Goal: Task Accomplishment & Management: Complete application form

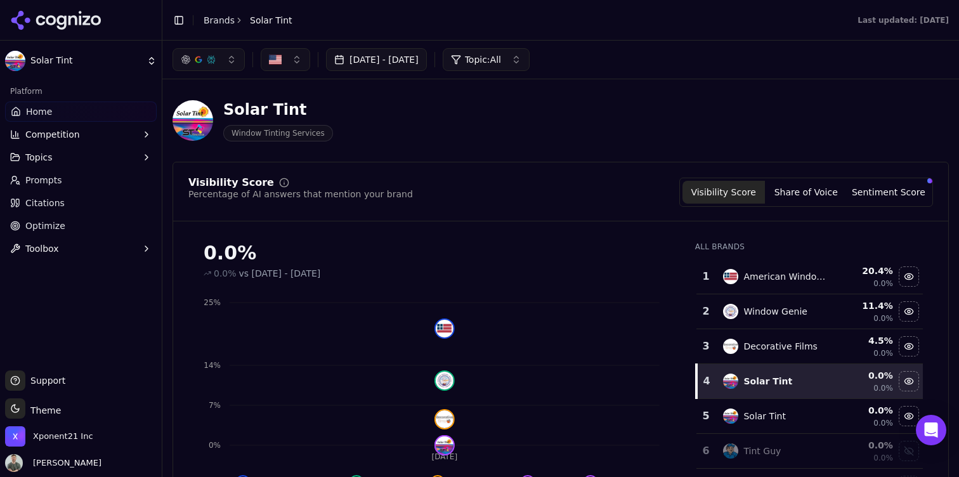
click at [36, 56] on html "Solar Tint Platform Home Competition Topics Prompts Citations Optimize Toolbox …" at bounding box center [479, 238] width 959 height 477
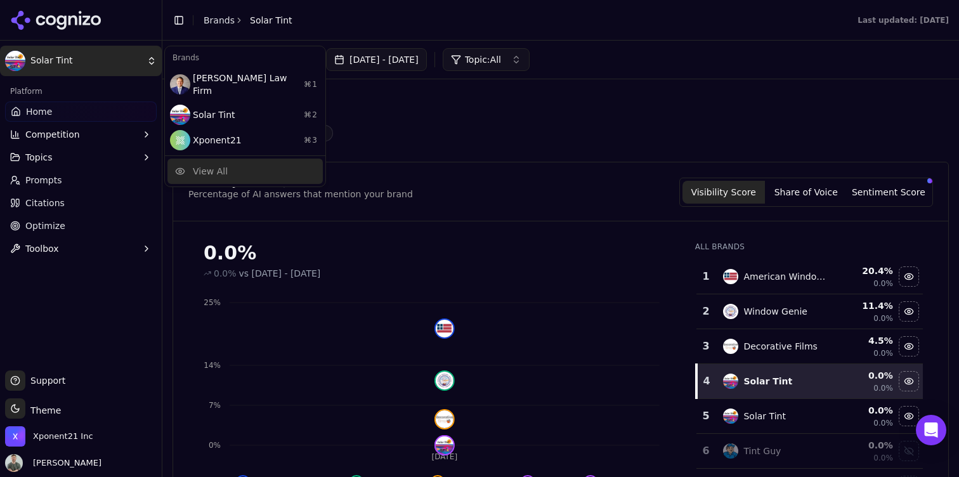
click at [210, 165] on div "View All" at bounding box center [210, 171] width 35 height 13
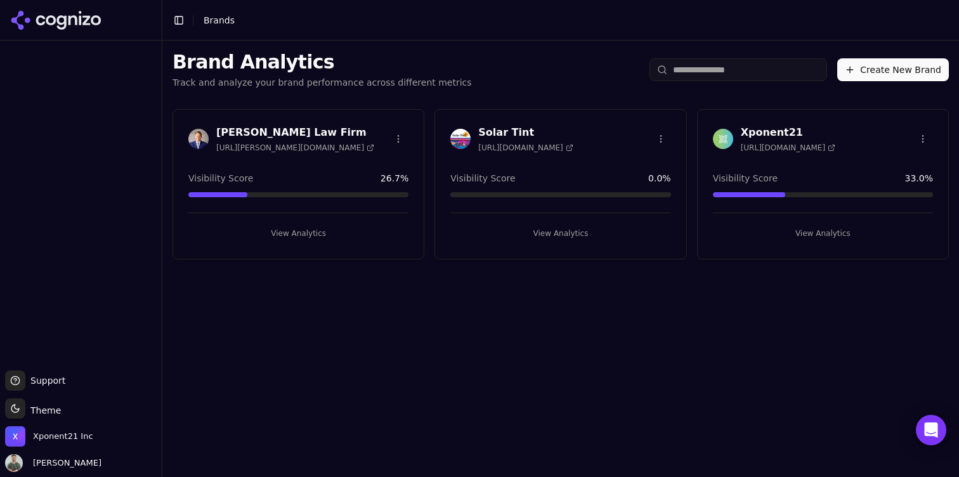
click at [900, 62] on button "Create New Brand" at bounding box center [893, 69] width 112 height 23
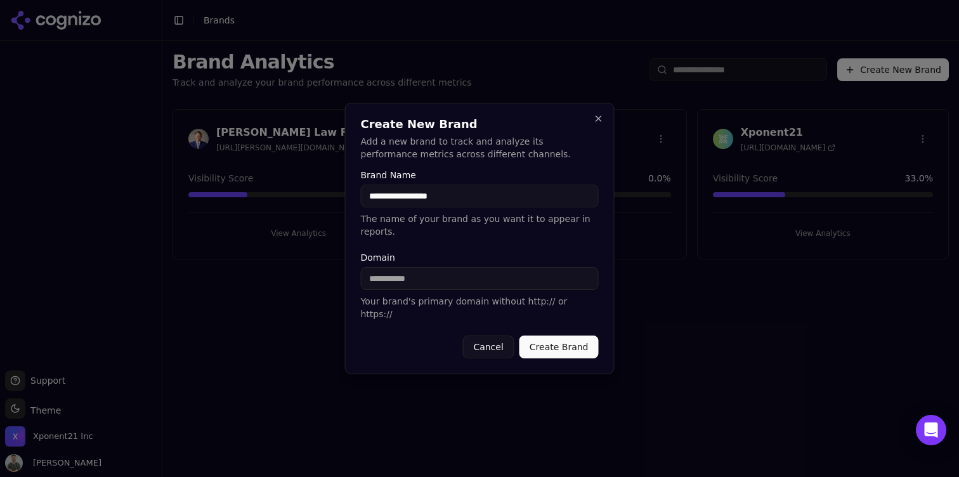
type input "**********"
click at [450, 290] on input "Domain" at bounding box center [480, 278] width 238 height 23
paste input "**********"
click at [560, 340] on button "Create Brand" at bounding box center [558, 346] width 79 height 23
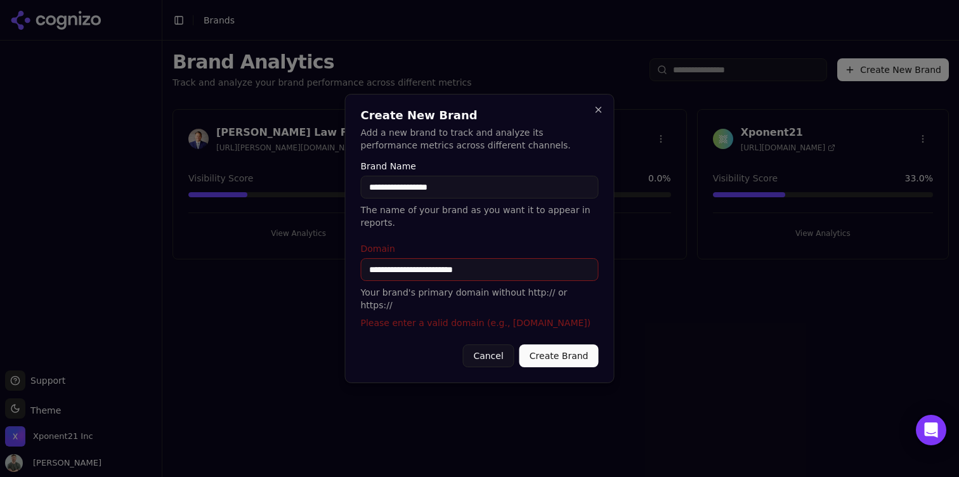
click at [527, 275] on input "**********" at bounding box center [480, 269] width 238 height 23
drag, startPoint x: 397, startPoint y: 277, endPoint x: 201, endPoint y: 278, distance: 195.9
click at [168, 280] on body "**********" at bounding box center [479, 238] width 959 height 477
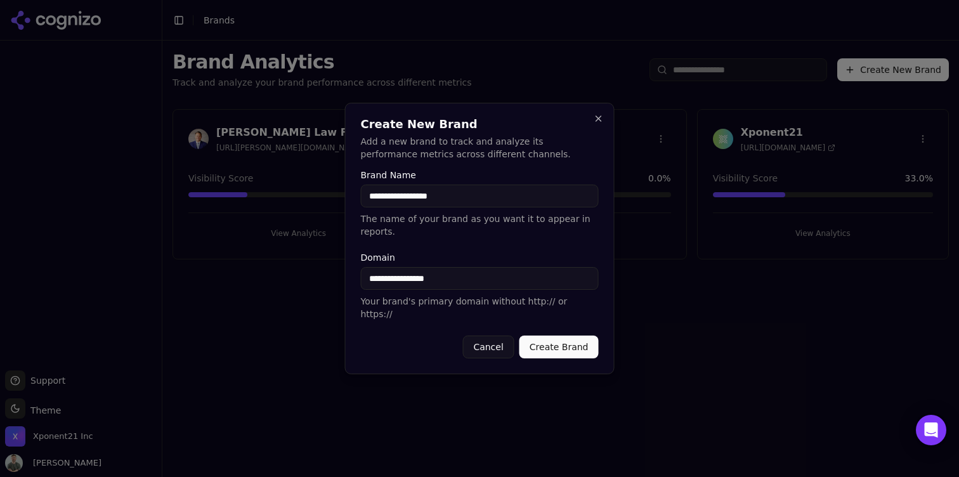
type input "**********"
click at [561, 337] on button "Create Brand" at bounding box center [558, 346] width 79 height 23
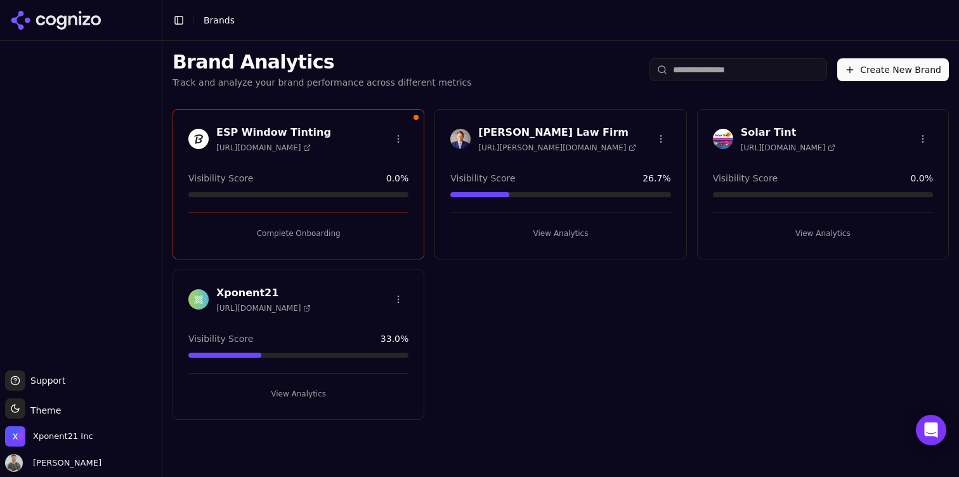
click at [890, 73] on button "Create New Brand" at bounding box center [893, 69] width 112 height 23
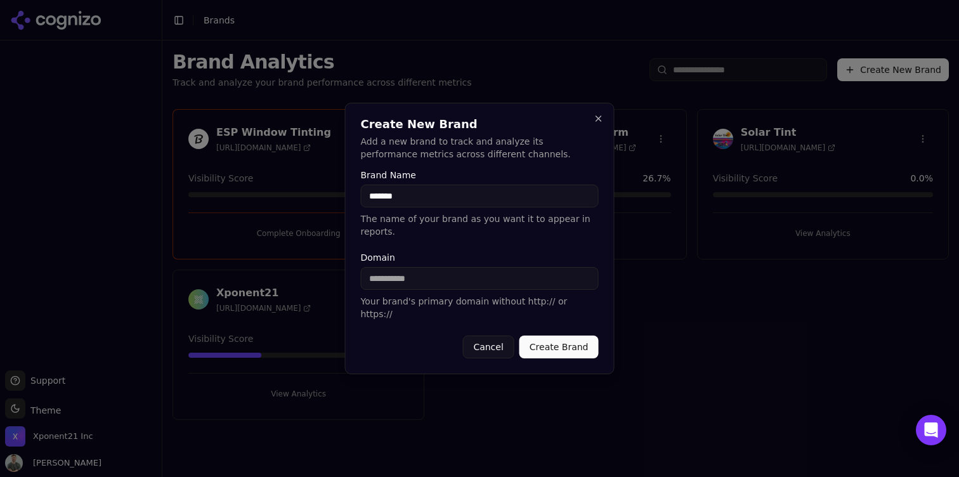
type input "*******"
click at [392, 283] on input "Domain" at bounding box center [480, 278] width 238 height 23
paste input "**********"
click at [577, 340] on button "Create Brand" at bounding box center [558, 346] width 79 height 23
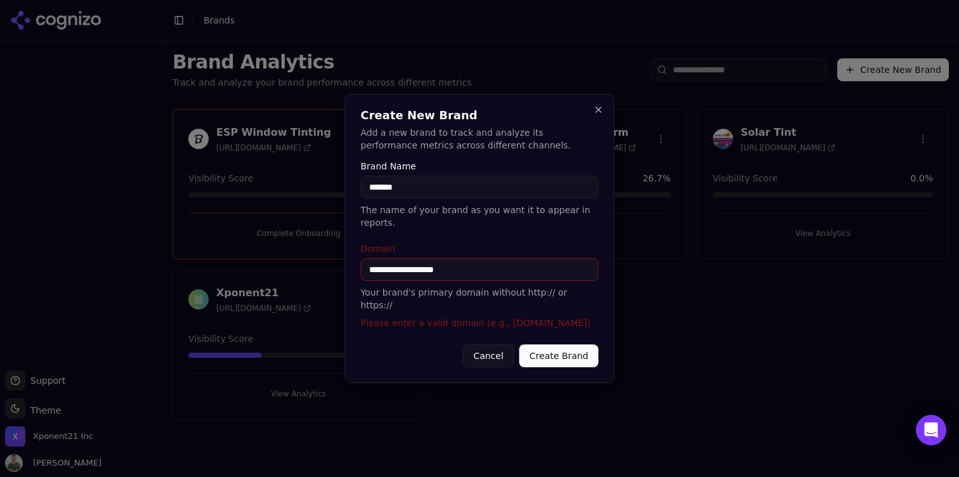
click at [478, 274] on input "**********" at bounding box center [480, 269] width 238 height 23
drag, startPoint x: 399, startPoint y: 277, endPoint x: 268, endPoint y: 268, distance: 132.2
click at [267, 268] on body "**********" at bounding box center [479, 238] width 959 height 477
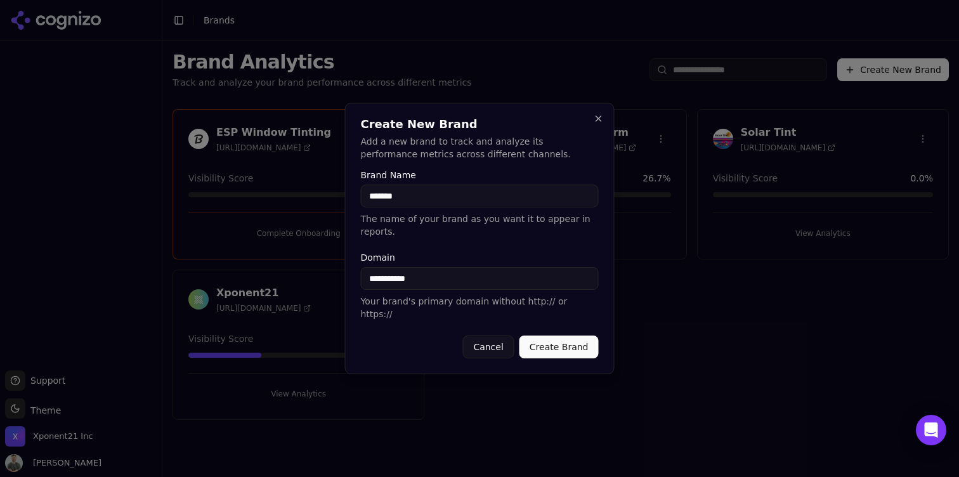
type input "**********"
click at [575, 335] on button "Create Brand" at bounding box center [558, 346] width 79 height 23
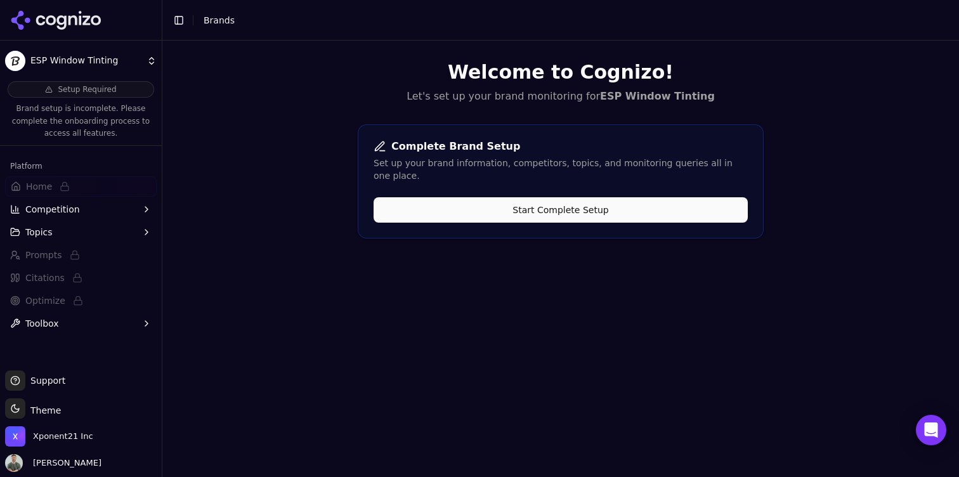
click at [500, 204] on button "Start Complete Setup" at bounding box center [560, 209] width 374 height 25
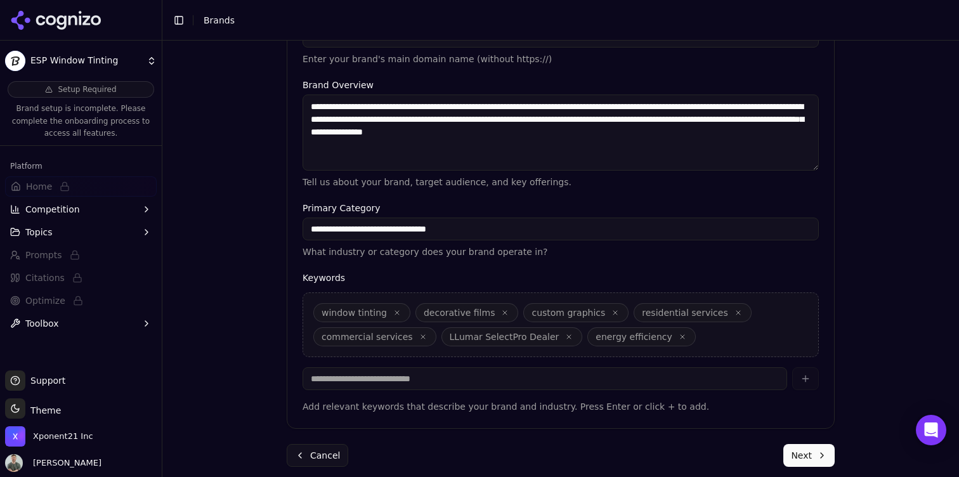
scroll to position [327, 0]
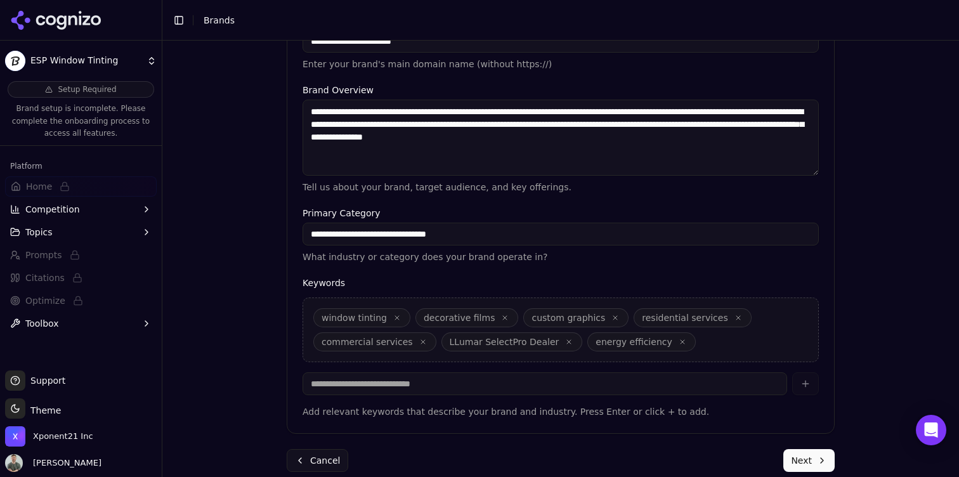
click at [733, 319] on button "button" at bounding box center [738, 318] width 10 height 10
click at [739, 320] on icon "button" at bounding box center [743, 318] width 8 height 8
click at [683, 391] on input at bounding box center [544, 383] width 484 height 23
type input "**********"
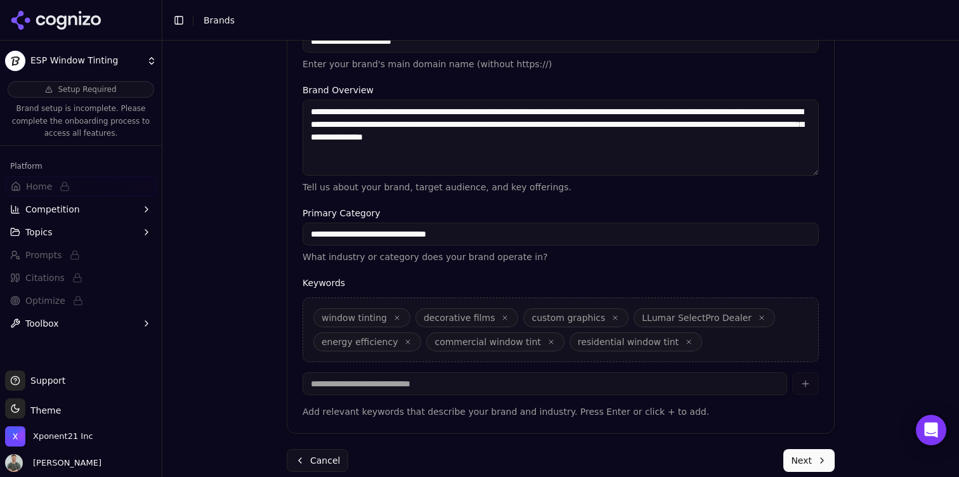
click at [756, 314] on button "button" at bounding box center [761, 318] width 10 height 10
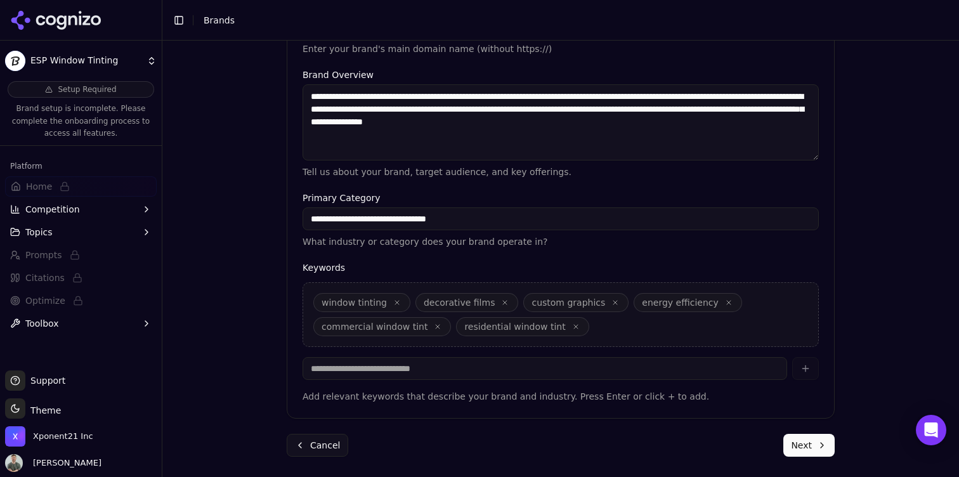
click at [814, 439] on button "Next" at bounding box center [808, 445] width 51 height 23
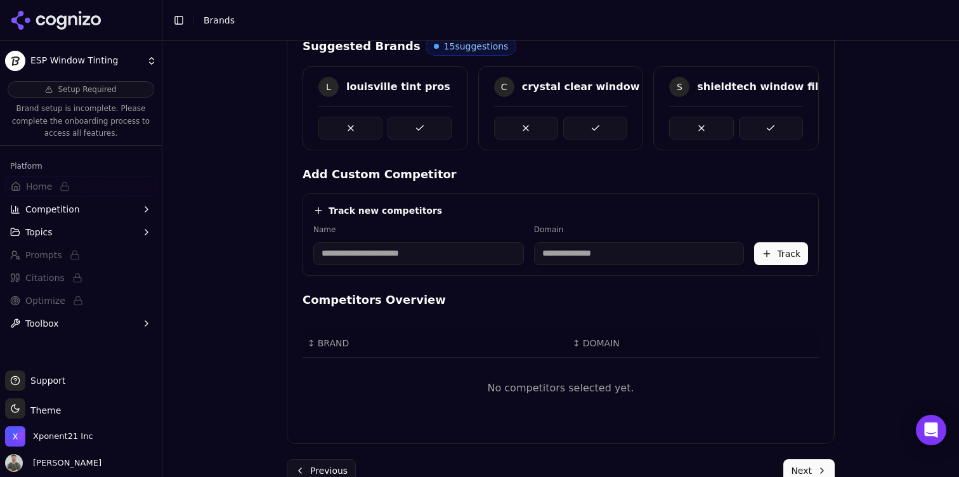
scroll to position [313, 0]
click at [375, 263] on input at bounding box center [418, 254] width 210 height 23
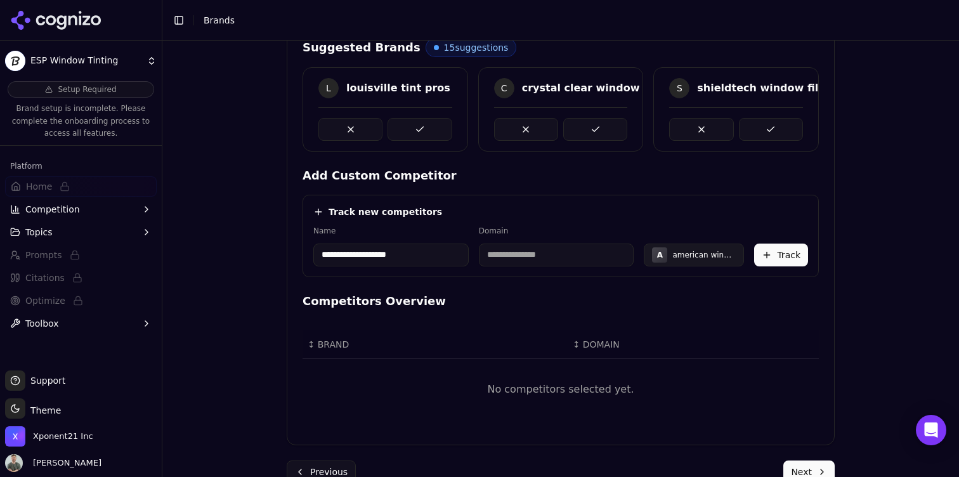
type input "**********"
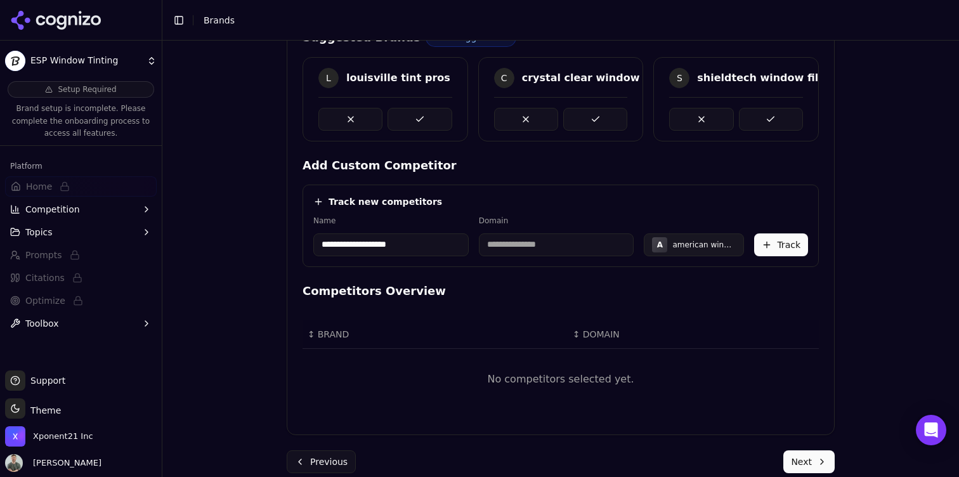
type input "**********"
click at [292, 207] on div "**********" at bounding box center [560, 193] width 547 height 451
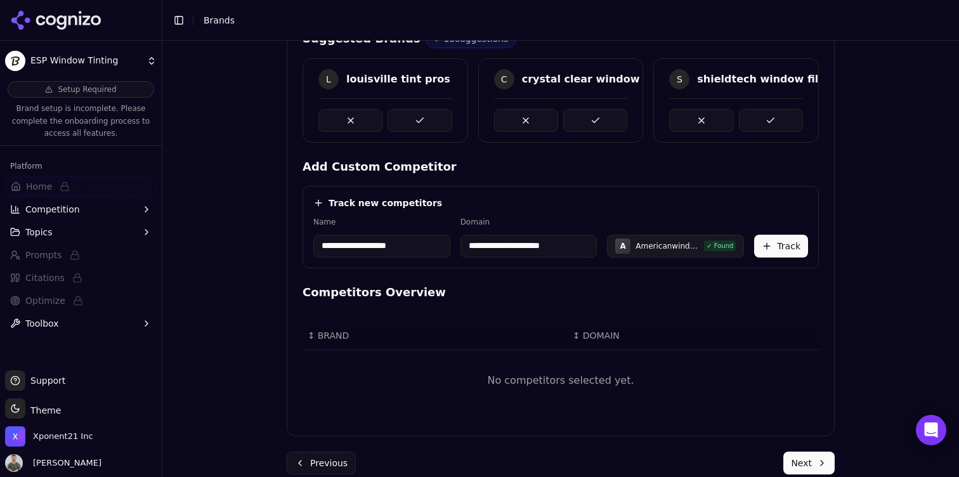
drag, startPoint x: 783, startPoint y: 245, endPoint x: 646, endPoint y: 167, distance: 157.6
click at [777, 244] on button "Track" at bounding box center [781, 246] width 54 height 23
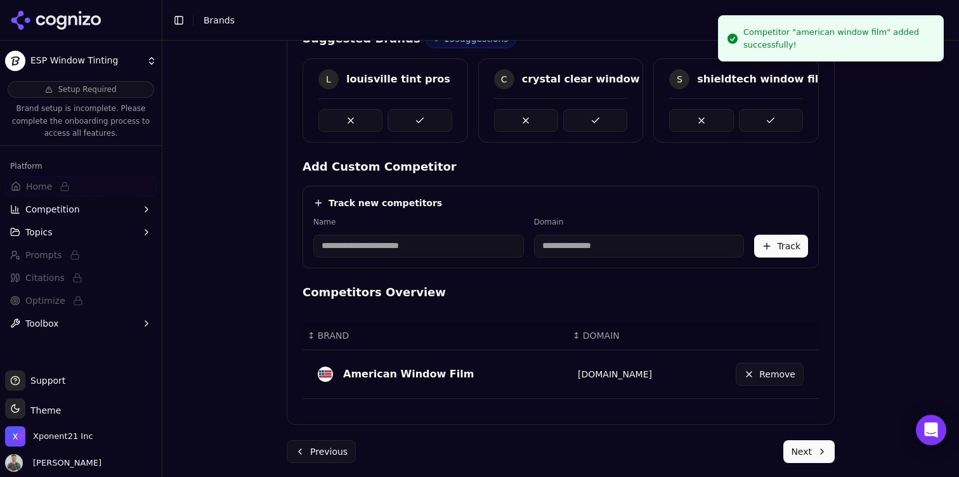
drag, startPoint x: 379, startPoint y: 237, endPoint x: 384, endPoint y: 243, distance: 7.7
click at [380, 241] on input at bounding box center [418, 246] width 210 height 23
type input "********"
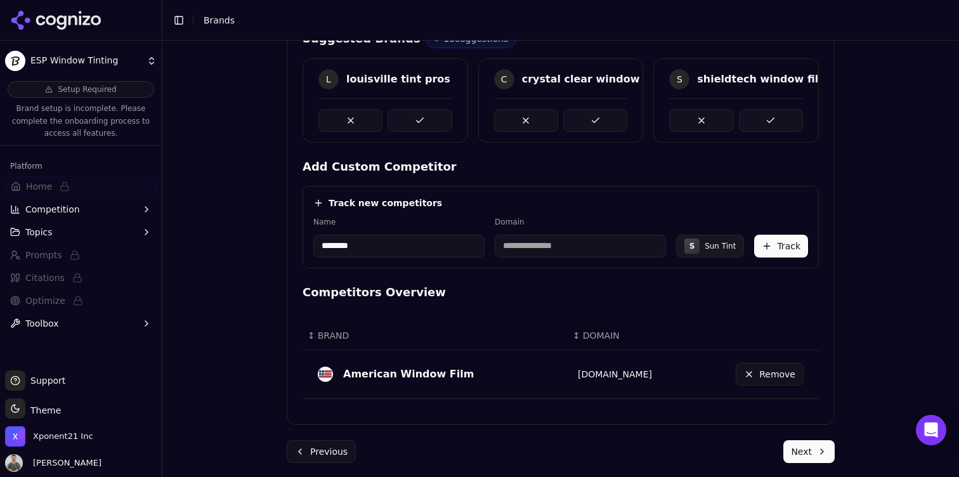
type input "**********"
click at [538, 205] on div "Track new competitors" at bounding box center [560, 203] width 495 height 13
drag, startPoint x: 791, startPoint y: 244, endPoint x: 719, endPoint y: 238, distance: 72.6
click at [791, 244] on button "Track" at bounding box center [781, 246] width 54 height 23
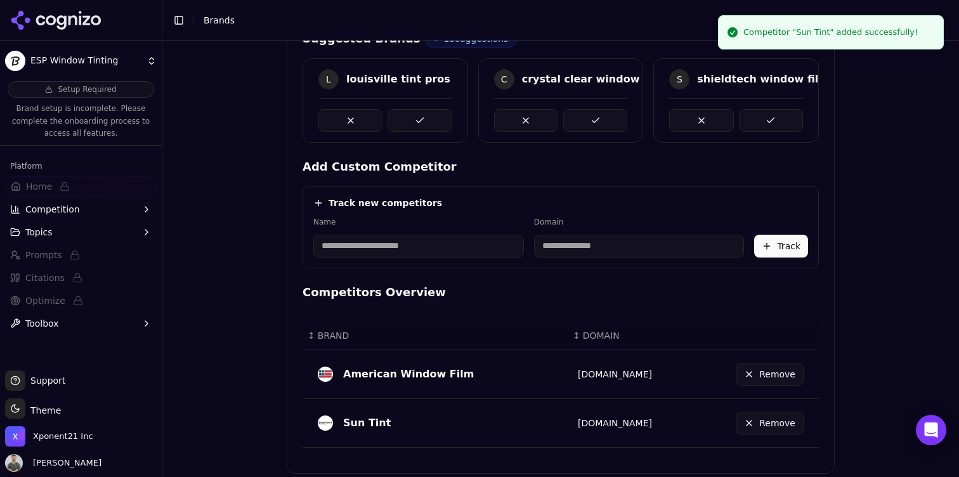
click at [432, 256] on input at bounding box center [418, 246] width 210 height 23
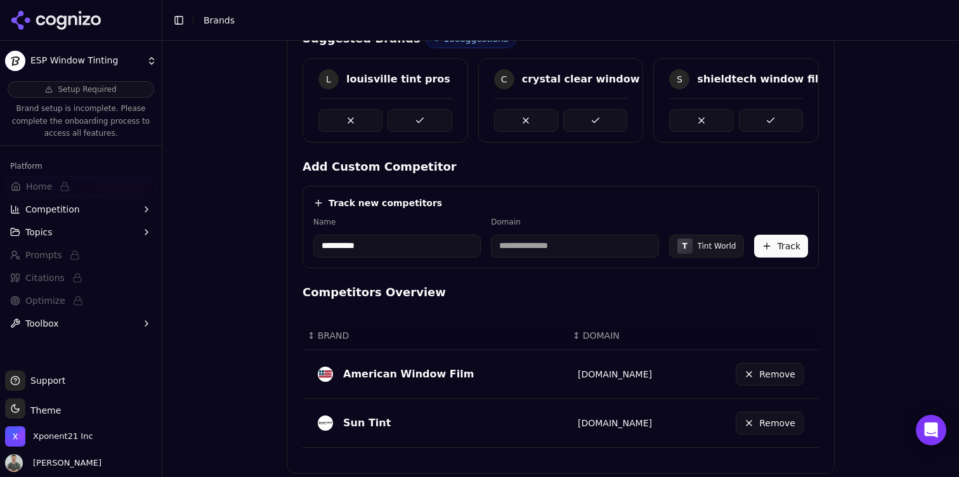
type input "**********"
click at [517, 291] on h4 "Competitors Overview" at bounding box center [560, 292] width 516 height 18
click at [802, 243] on button "Track" at bounding box center [781, 246] width 54 height 23
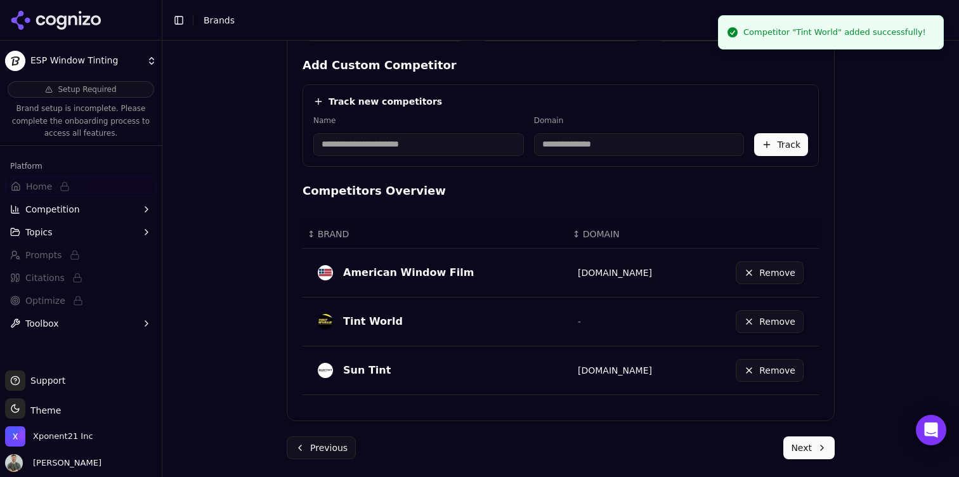
scroll to position [426, 0]
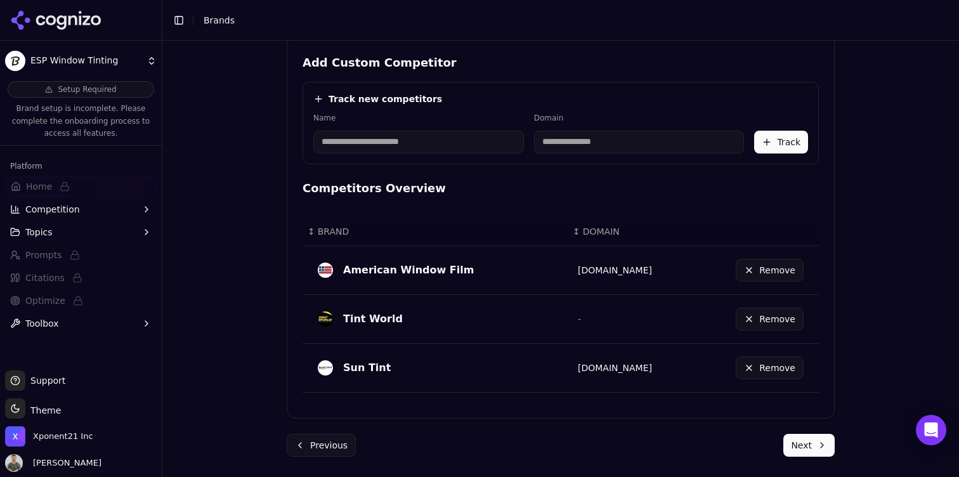
click at [806, 449] on button "Next" at bounding box center [808, 445] width 51 height 23
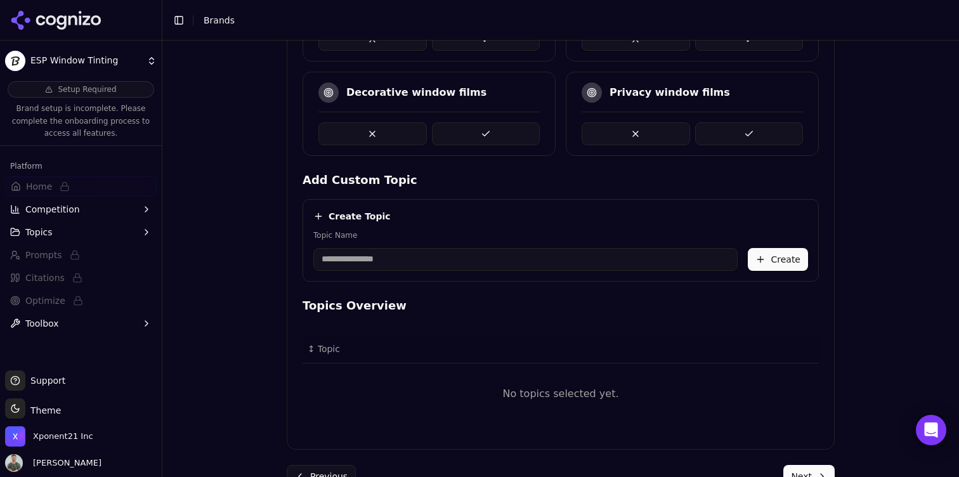
click at [351, 261] on input "Topic Name" at bounding box center [525, 259] width 424 height 23
click at [254, 243] on div "Brand Onboarding Let's set up your brand monitoring in a few simple steps Step …" at bounding box center [560, 259] width 796 height 436
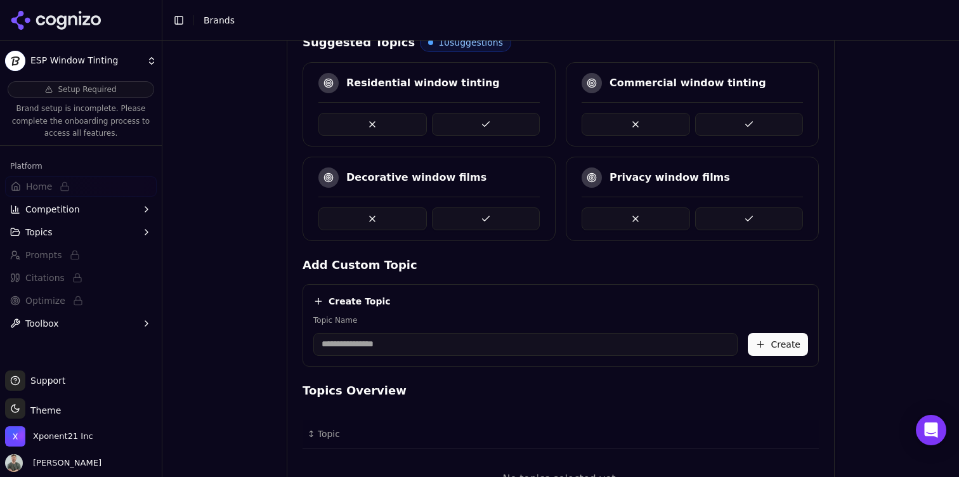
scroll to position [283, 0]
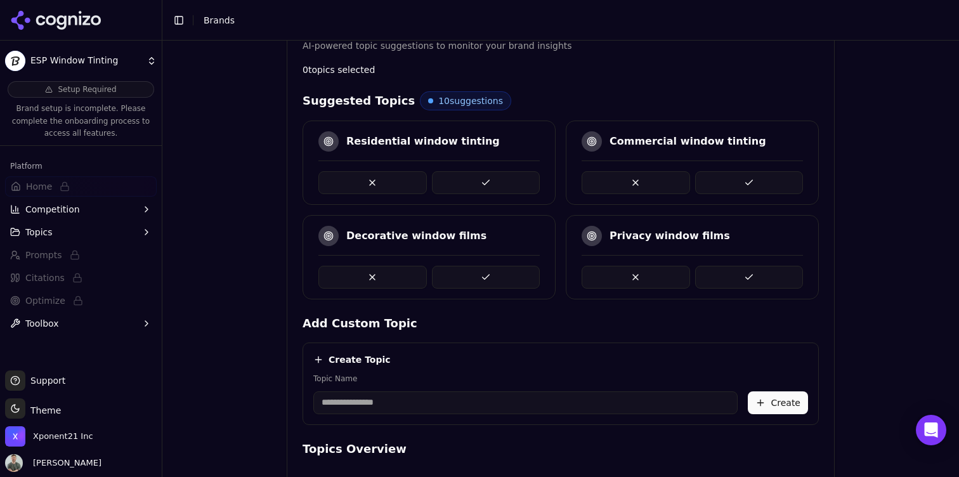
click at [507, 181] on button at bounding box center [486, 182] width 108 height 23
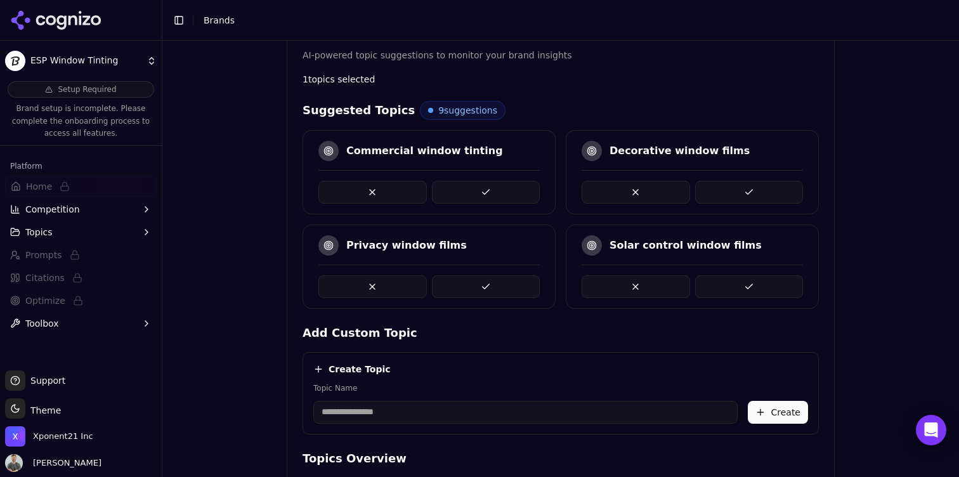
click at [494, 184] on button at bounding box center [486, 192] width 108 height 23
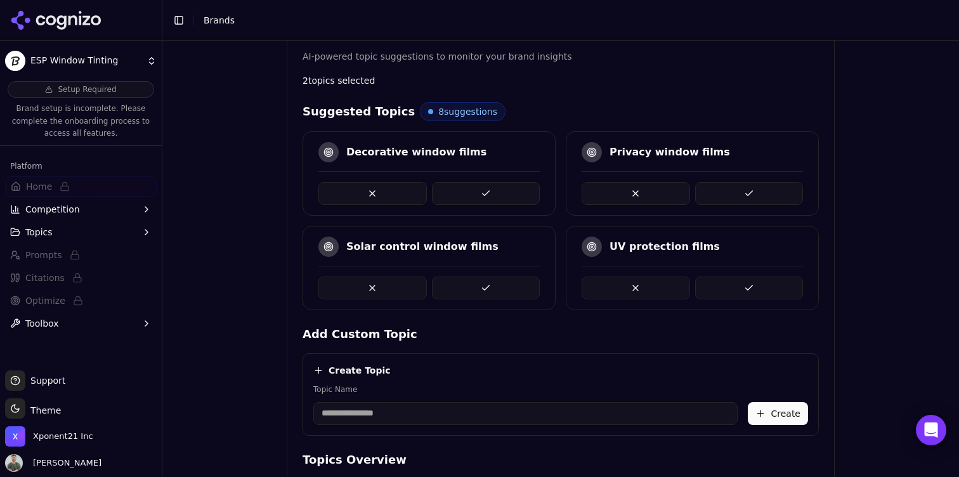
click at [496, 192] on button at bounding box center [486, 193] width 108 height 23
click at [491, 190] on button at bounding box center [486, 193] width 108 height 23
click at [489, 190] on button at bounding box center [486, 193] width 108 height 23
click at [502, 189] on button at bounding box center [486, 193] width 108 height 23
click at [489, 194] on button at bounding box center [486, 193] width 108 height 23
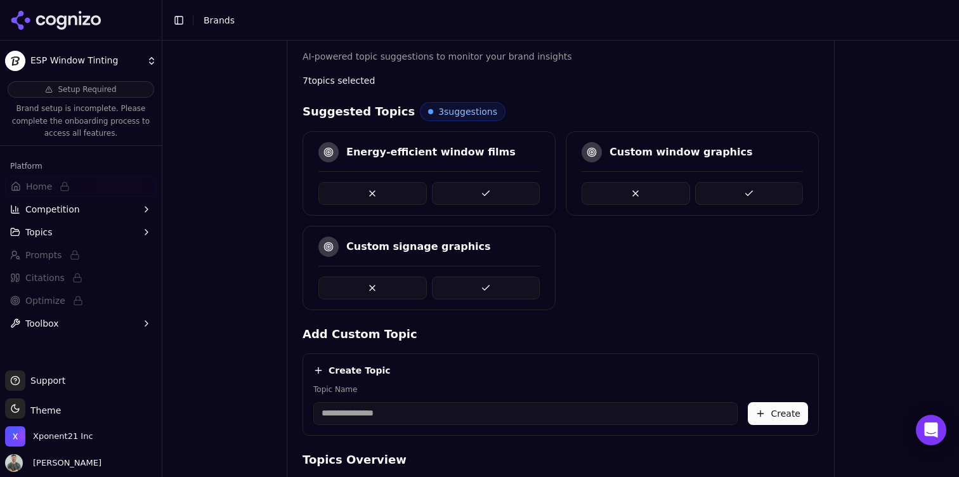
click at [489, 194] on button at bounding box center [486, 193] width 108 height 23
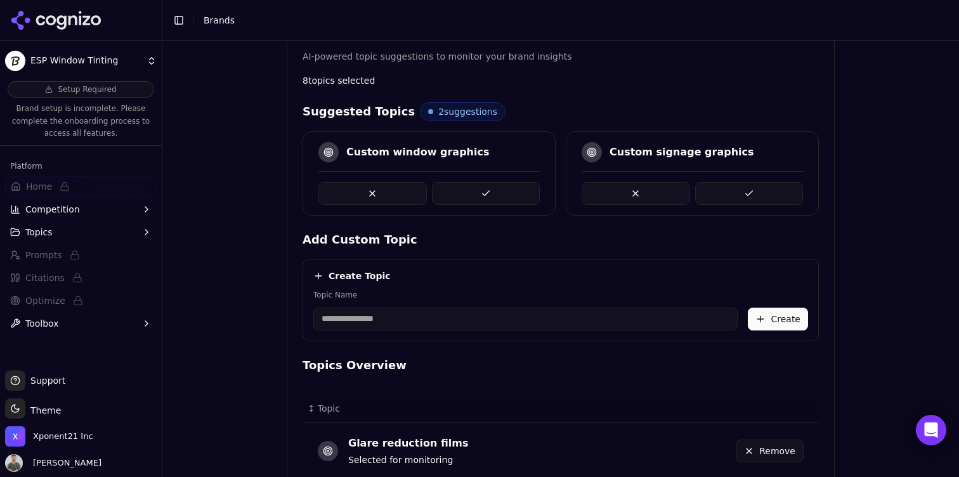
click at [486, 193] on button at bounding box center [486, 193] width 108 height 23
click at [482, 195] on button at bounding box center [486, 193] width 108 height 23
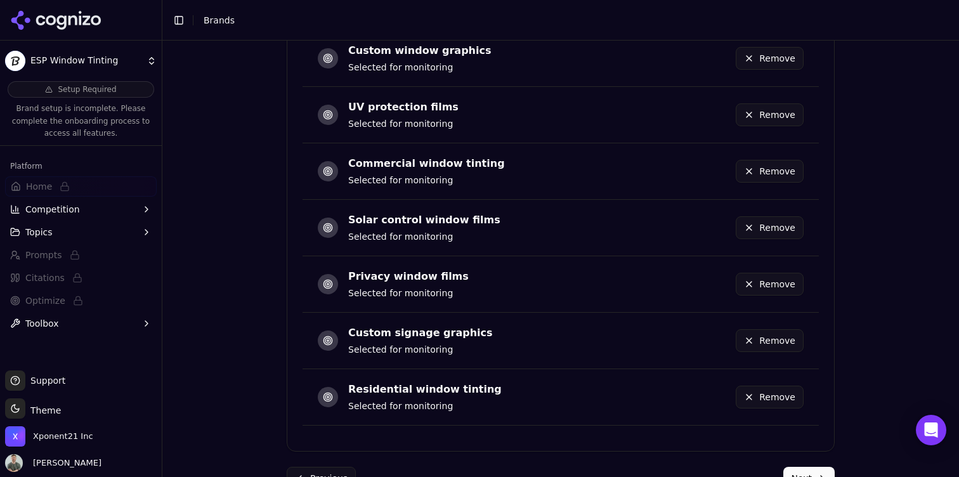
scroll to position [880, 0]
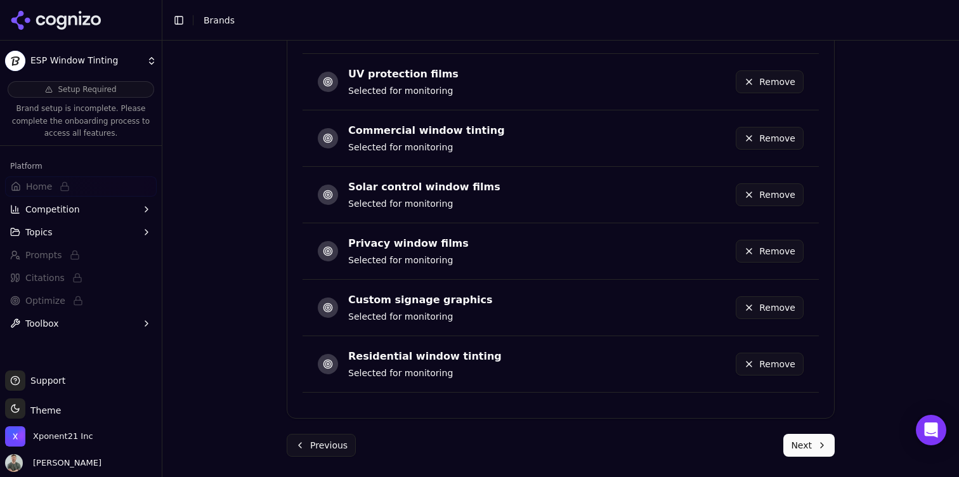
click at [825, 442] on button "Next" at bounding box center [808, 445] width 51 height 23
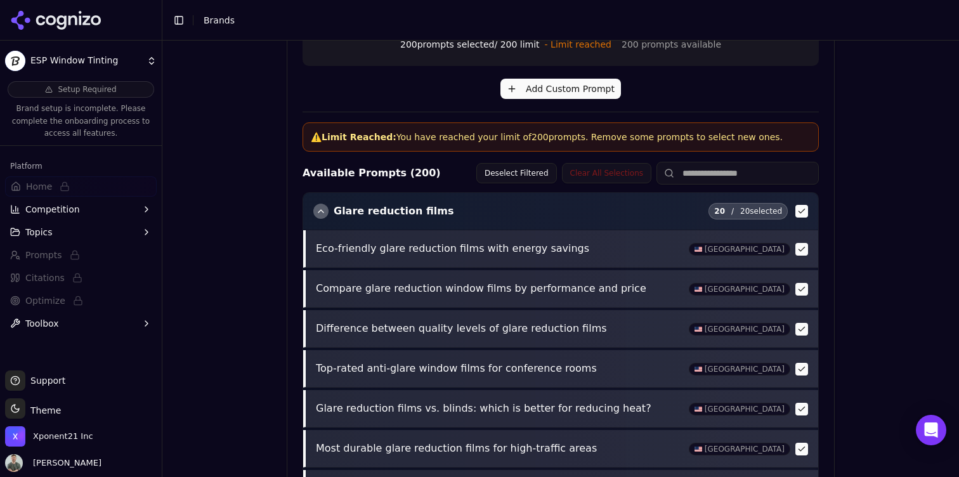
scroll to position [353, 0]
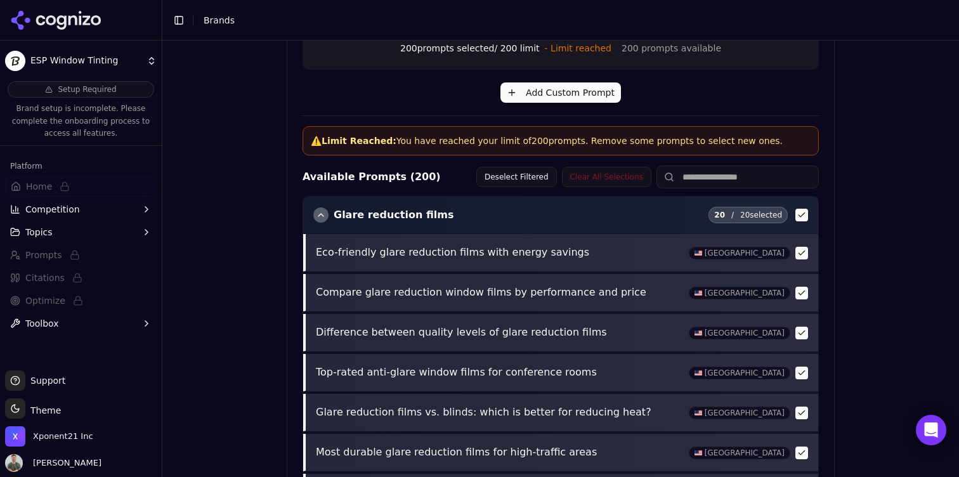
click at [588, 164] on div "⚠️ Limit Reached: You have reached your limit of 200 prompts. Remove some promp…" at bounding box center [560, 345] width 516 height 461
click at [588, 172] on button "Clear All Selections" at bounding box center [606, 177] width 89 height 20
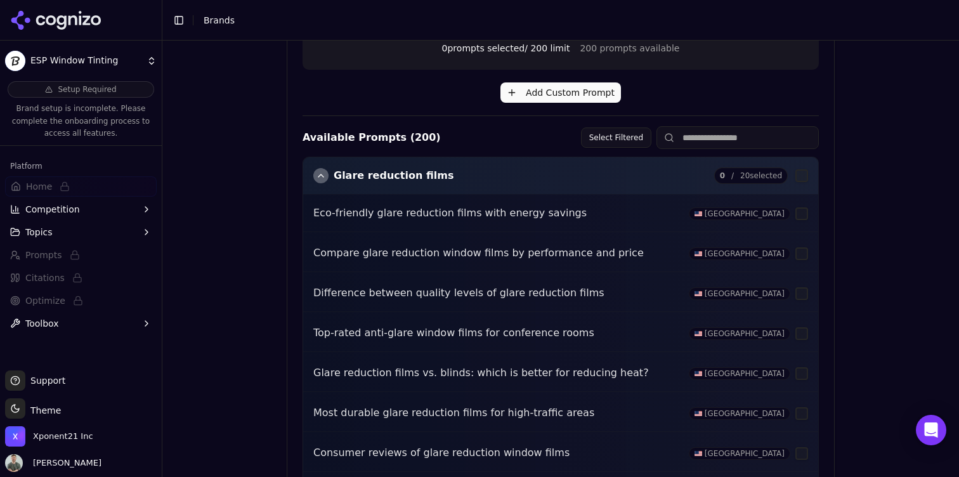
scroll to position [2, 0]
click at [322, 178] on div "button" at bounding box center [320, 173] width 15 height 15
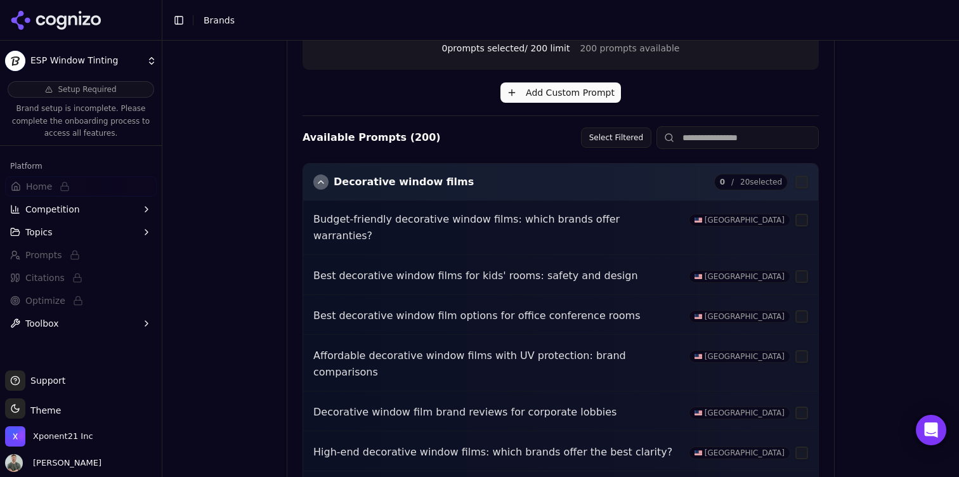
scroll to position [42, 0]
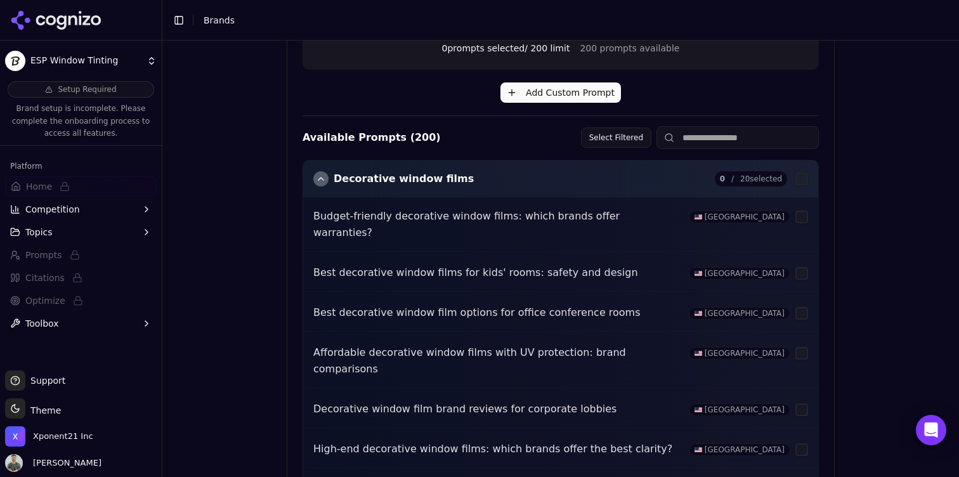
click at [806, 307] on button "button" at bounding box center [801, 313] width 13 height 13
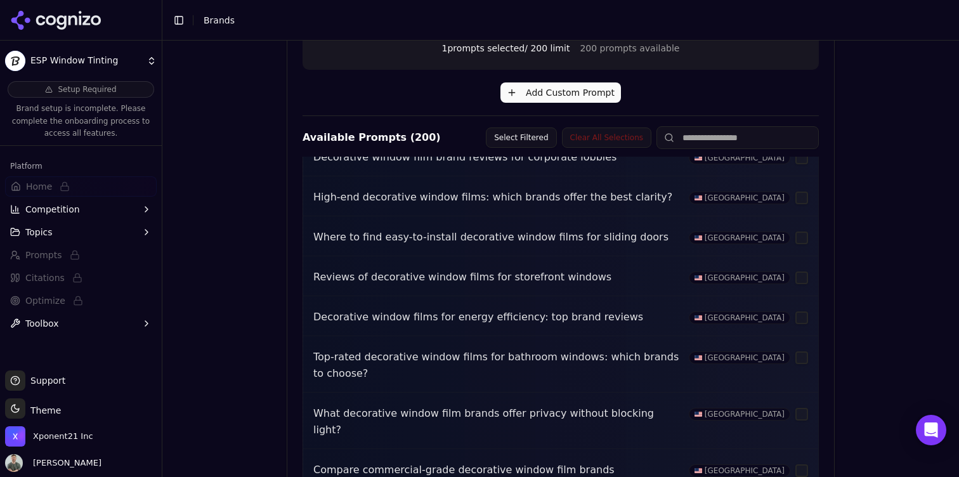
scroll to position [299, 0]
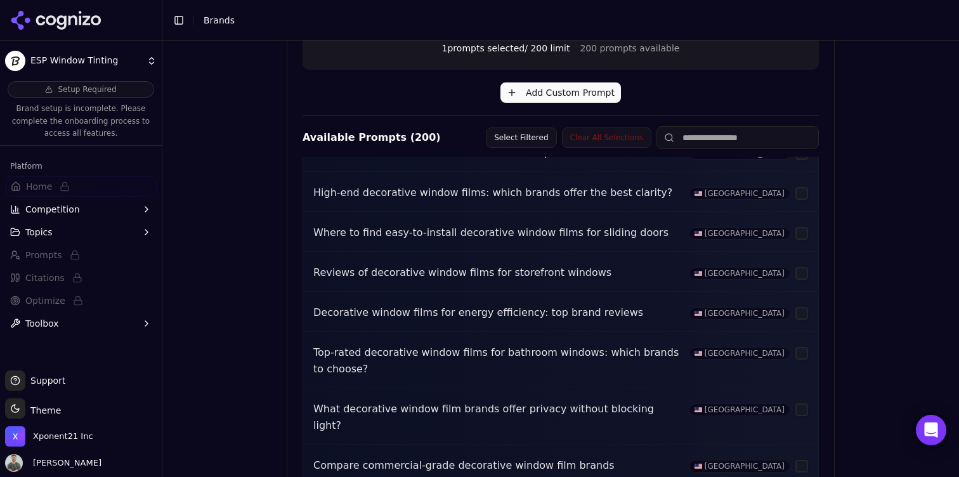
click at [797, 347] on button "button" at bounding box center [801, 353] width 13 height 13
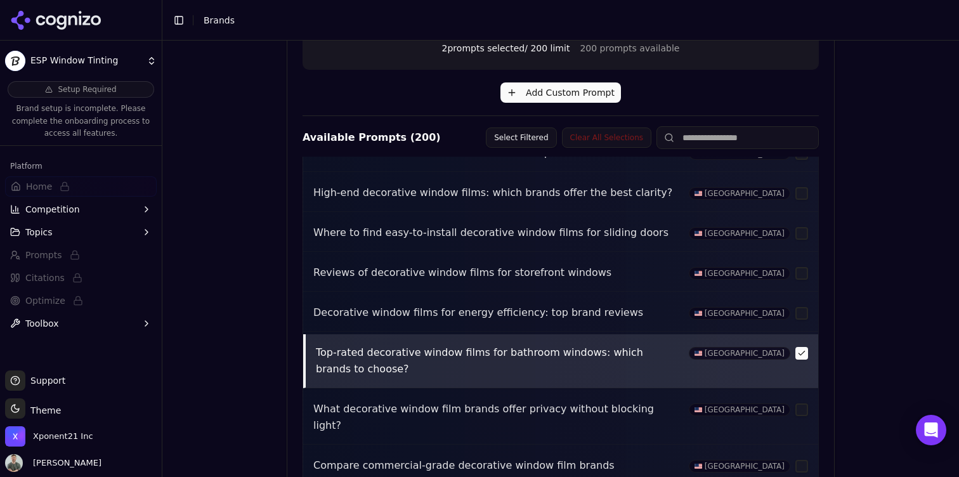
drag, startPoint x: 797, startPoint y: 323, endPoint x: 787, endPoint y: 324, distance: 9.5
click at [796, 347] on button "button" at bounding box center [801, 353] width 13 height 13
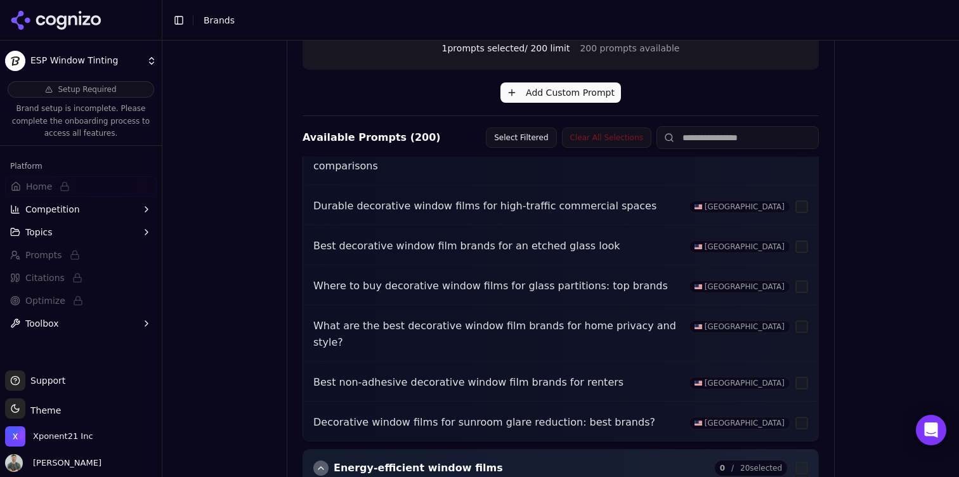
scroll to position [0, 0]
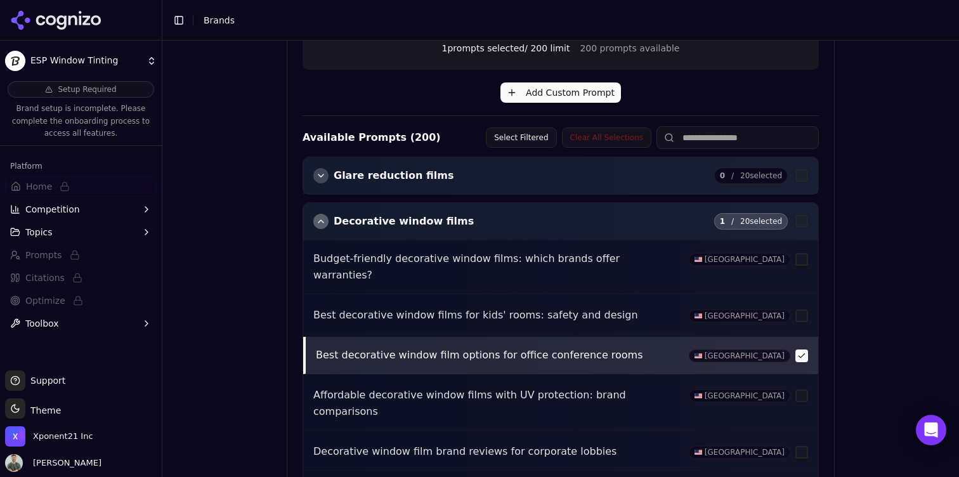
click at [318, 224] on div "button" at bounding box center [320, 221] width 15 height 15
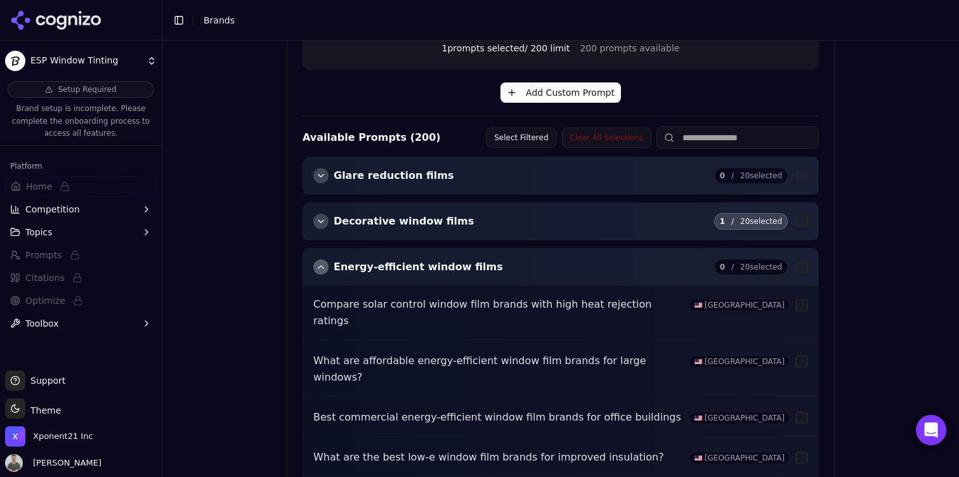
click at [320, 268] on div "button" at bounding box center [320, 266] width 15 height 15
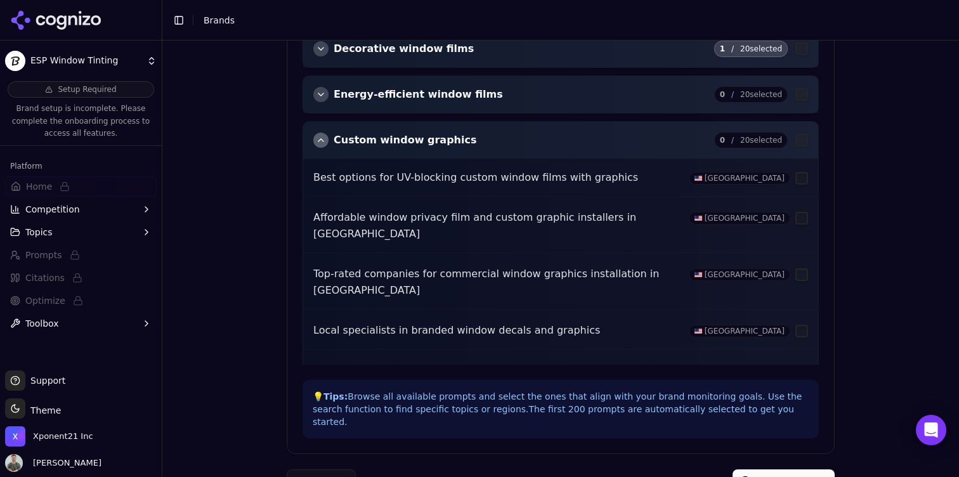
scroll to position [533, 0]
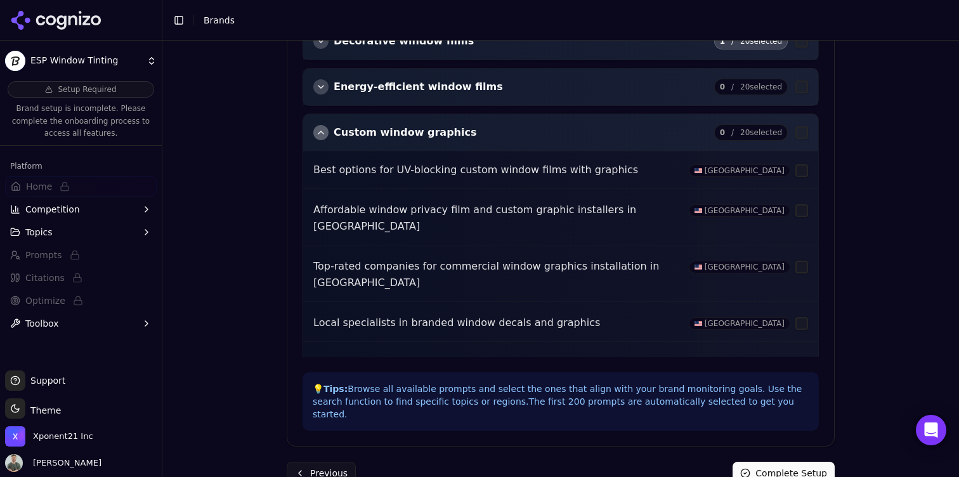
click at [316, 133] on div "button" at bounding box center [320, 132] width 15 height 15
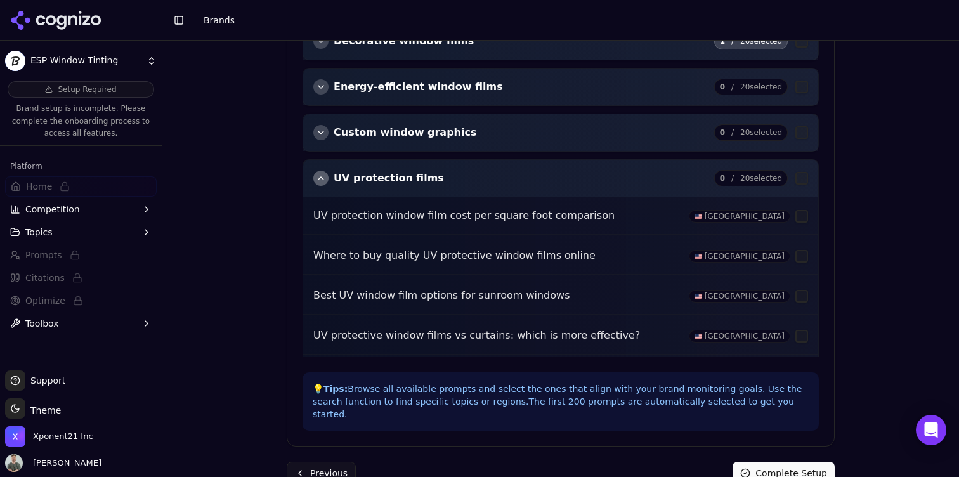
click at [323, 179] on div "button" at bounding box center [320, 178] width 15 height 15
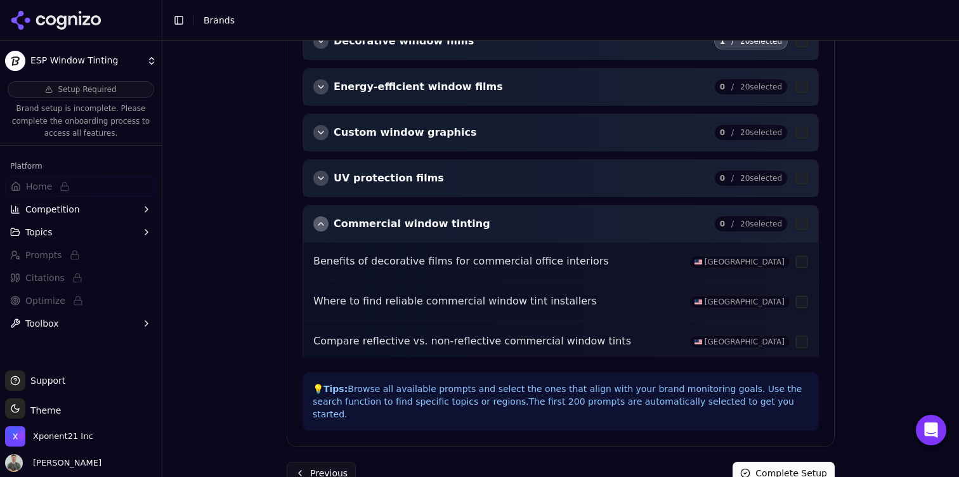
scroll to position [526, 0]
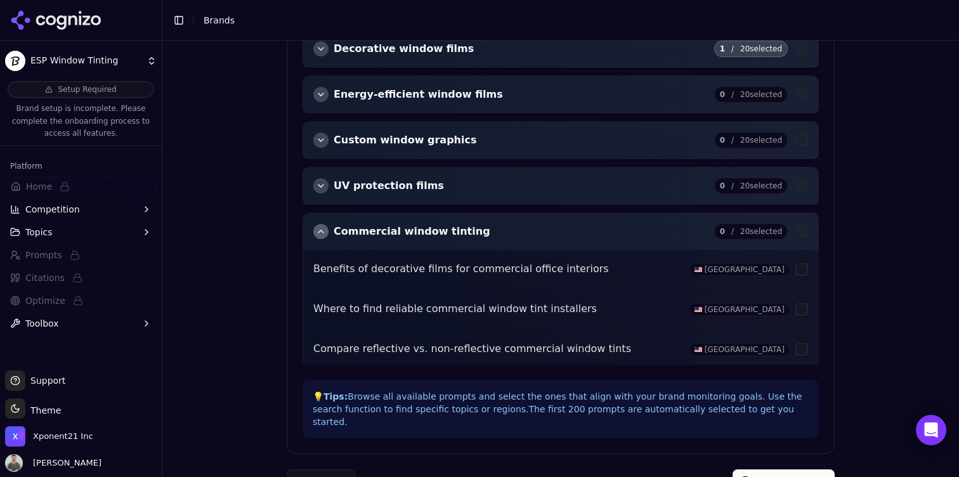
click at [801, 271] on button "button" at bounding box center [801, 269] width 13 height 13
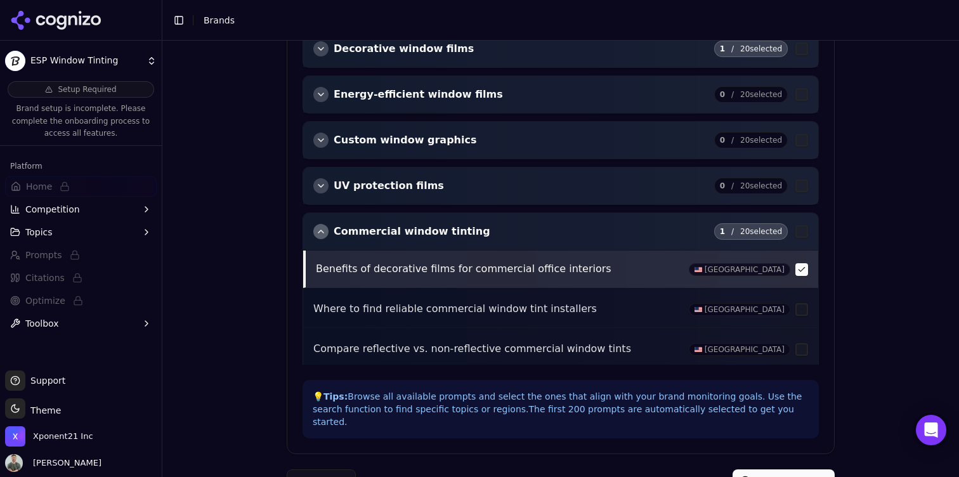
click at [807, 306] on div "Where to find reliable commercial window tint installers United States" at bounding box center [560, 308] width 515 height 37
drag, startPoint x: 802, startPoint y: 312, endPoint x: 807, endPoint y: 264, distance: 48.5
click at [802, 311] on button "button" at bounding box center [801, 309] width 13 height 13
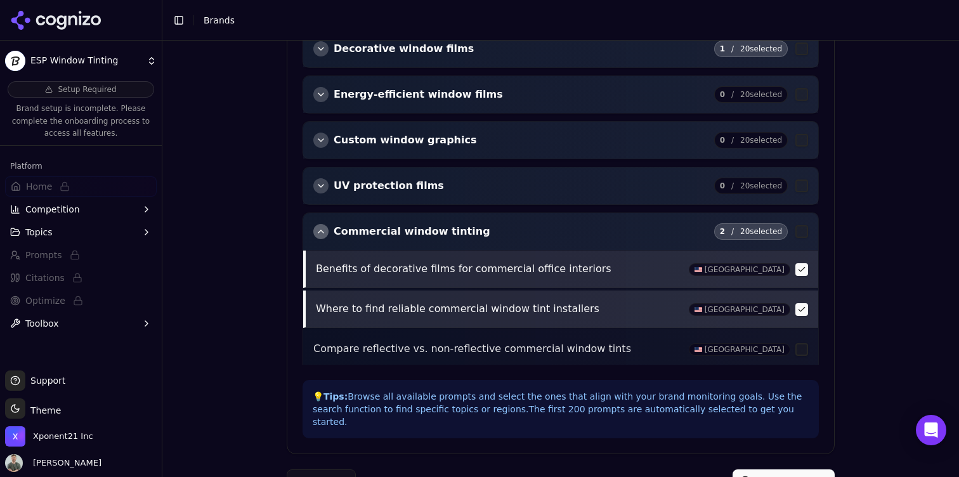
click at [799, 275] on button "button" at bounding box center [801, 269] width 13 height 13
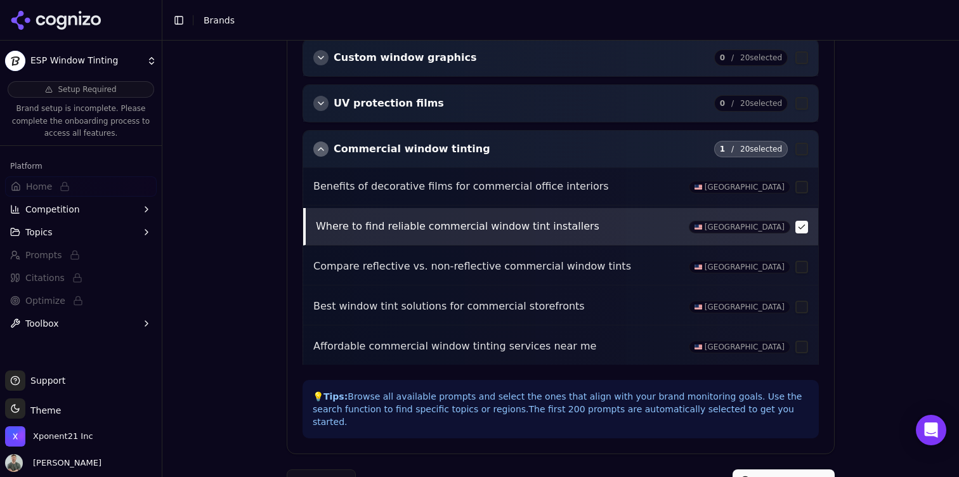
scroll to position [82, 0]
drag, startPoint x: 799, startPoint y: 311, endPoint x: 799, endPoint y: 320, distance: 9.5
click at [798, 311] on button "button" at bounding box center [801, 307] width 13 height 13
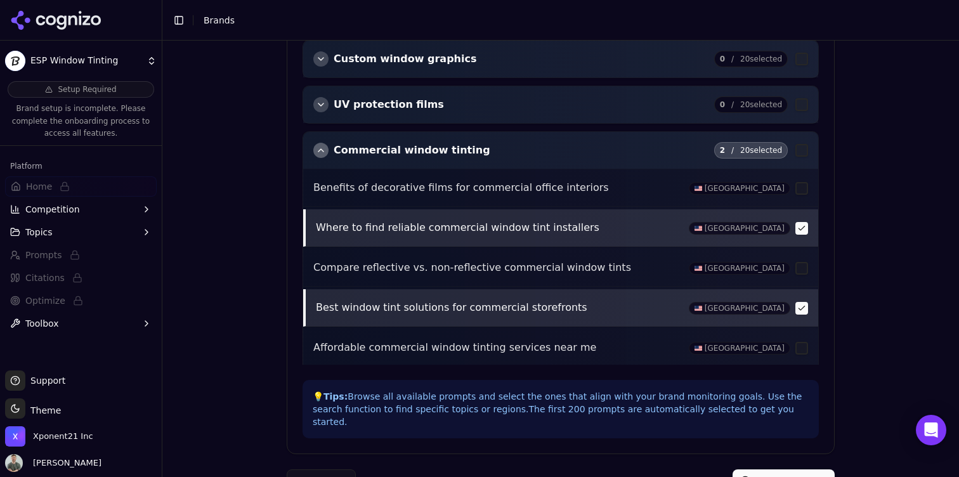
click at [800, 350] on button "button" at bounding box center [801, 348] width 13 height 13
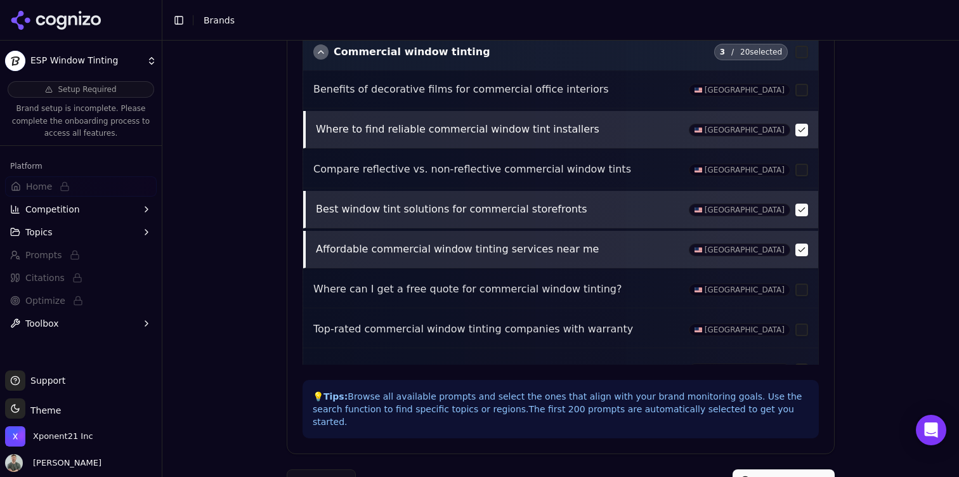
scroll to position [178, 0]
click at [806, 333] on button "button" at bounding box center [801, 331] width 13 height 13
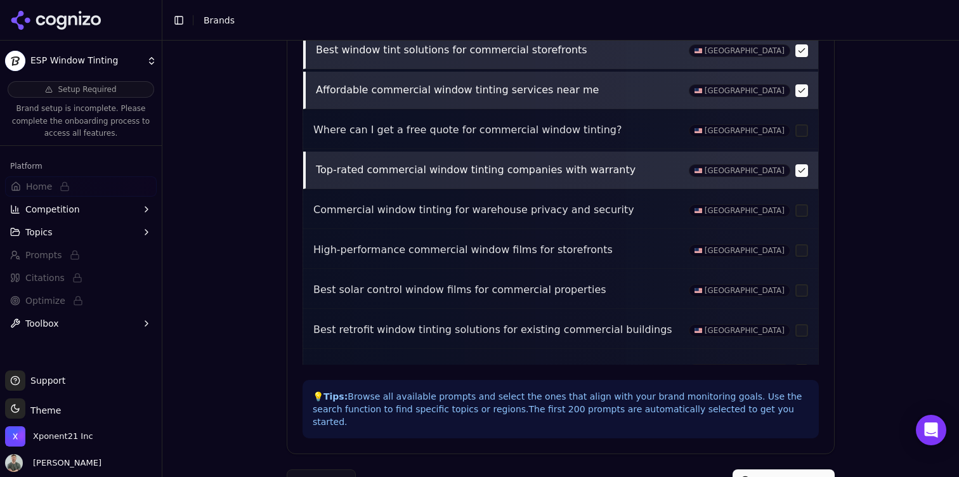
scroll to position [0, 0]
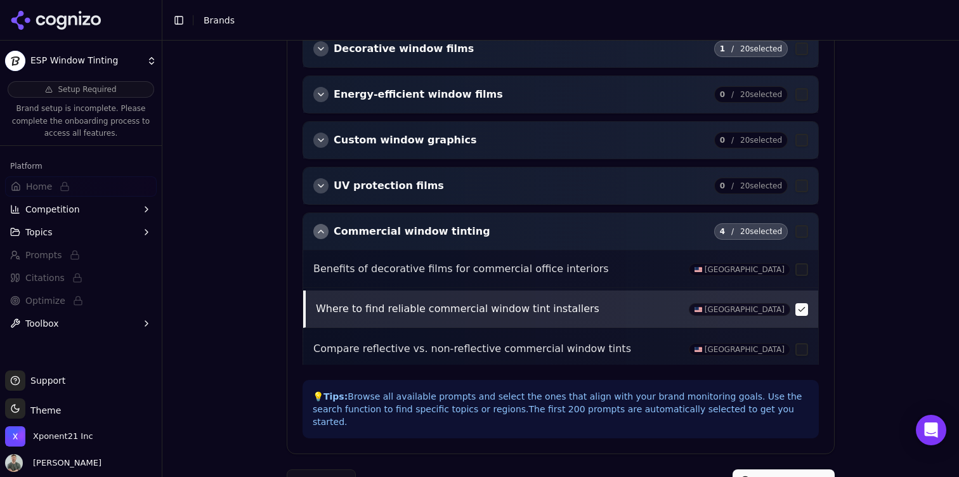
click at [325, 232] on div "button" at bounding box center [320, 231] width 15 height 15
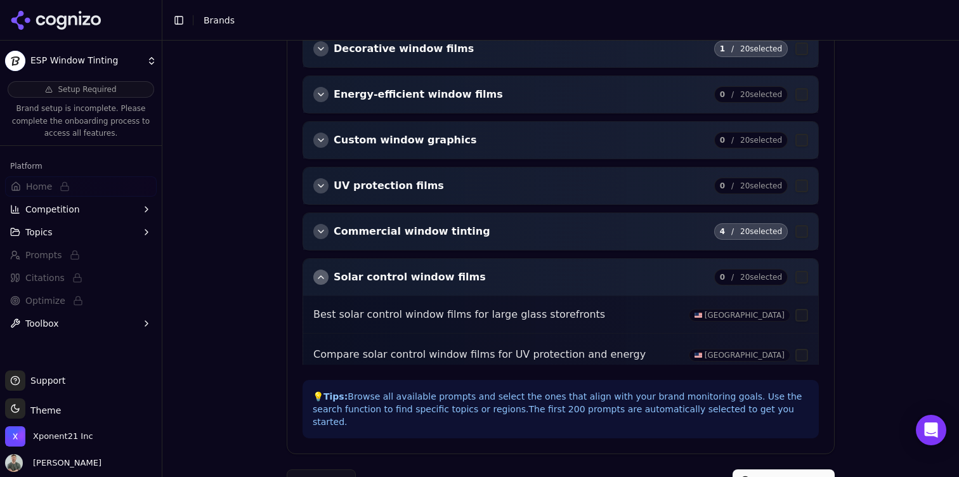
click at [321, 278] on div "button" at bounding box center [320, 276] width 15 height 15
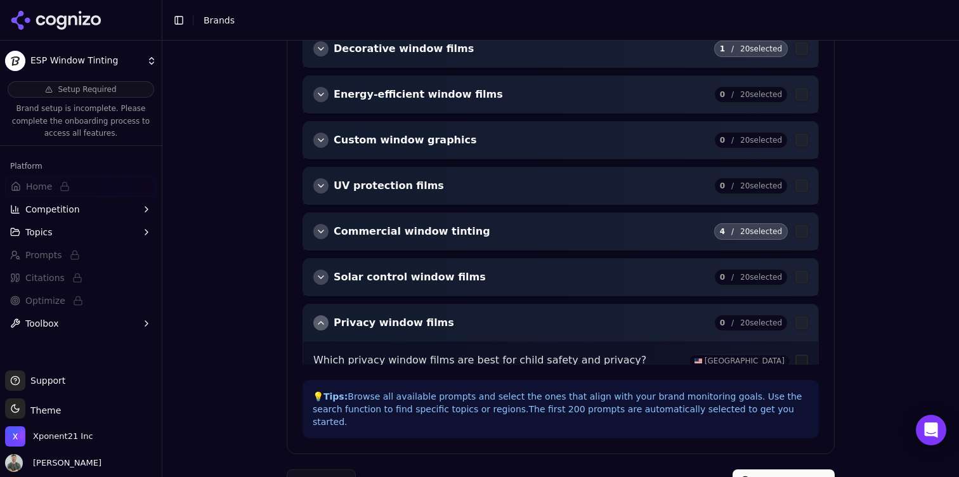
click at [323, 323] on div "button" at bounding box center [320, 322] width 15 height 15
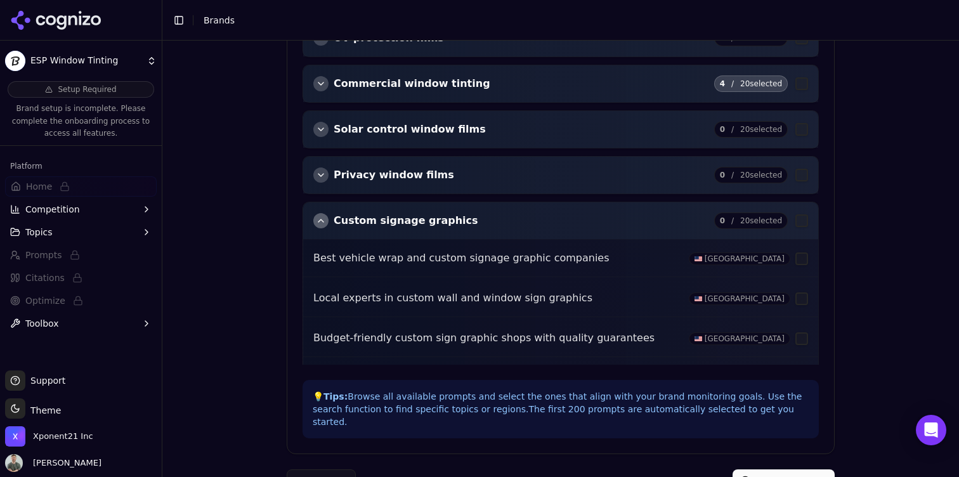
scroll to position [147, 0]
click at [330, 216] on button "Custom signage graphics" at bounding box center [395, 221] width 165 height 15
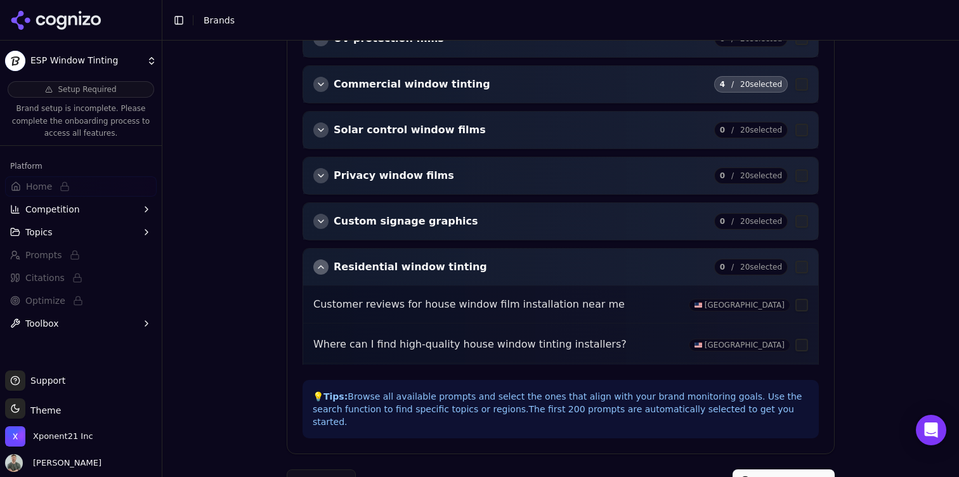
click at [326, 216] on div "button" at bounding box center [320, 221] width 15 height 15
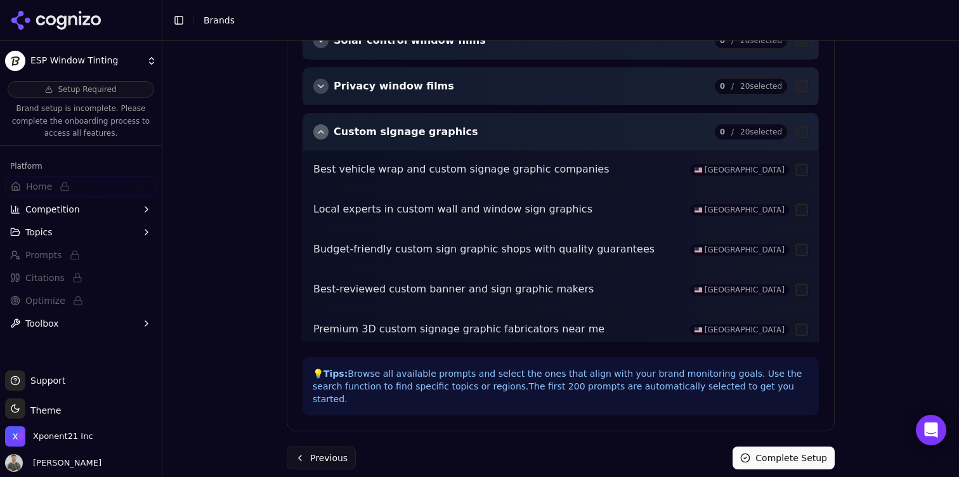
scroll to position [217, 0]
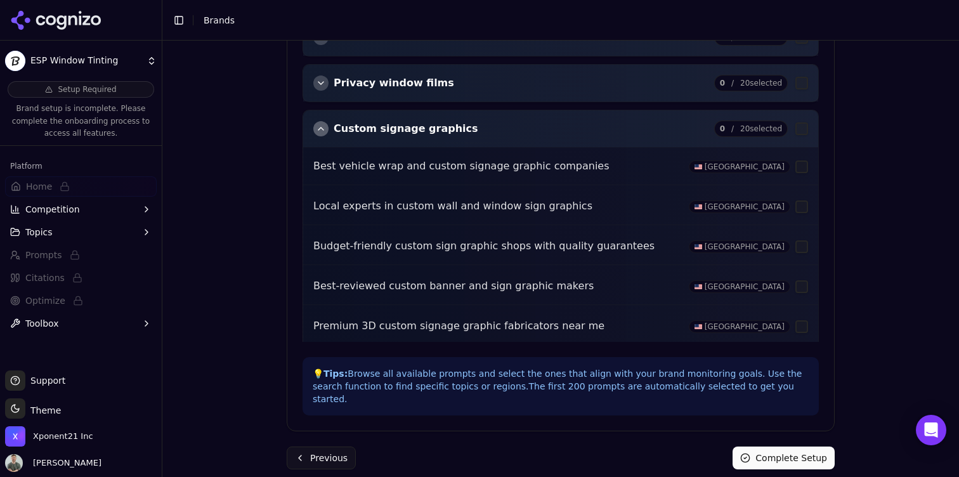
click at [326, 119] on div "Custom signage graphics 0 / 20 selected" at bounding box center [560, 128] width 515 height 37
click at [798, 208] on button "button" at bounding box center [801, 206] width 13 height 13
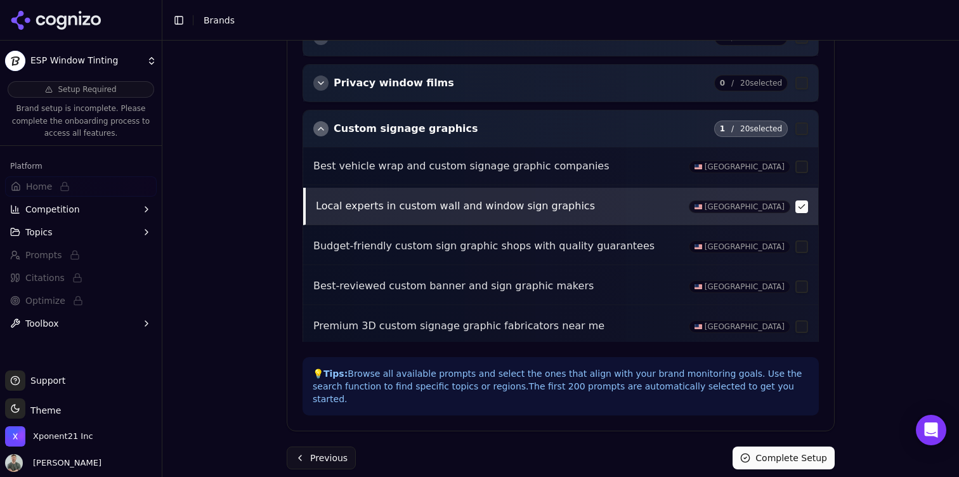
click at [321, 126] on div "button" at bounding box center [320, 128] width 15 height 15
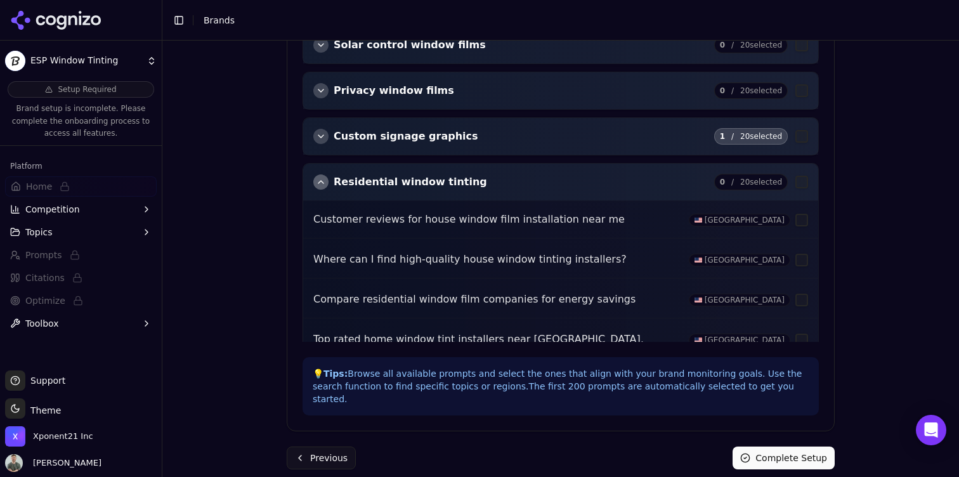
scroll to position [207, 0]
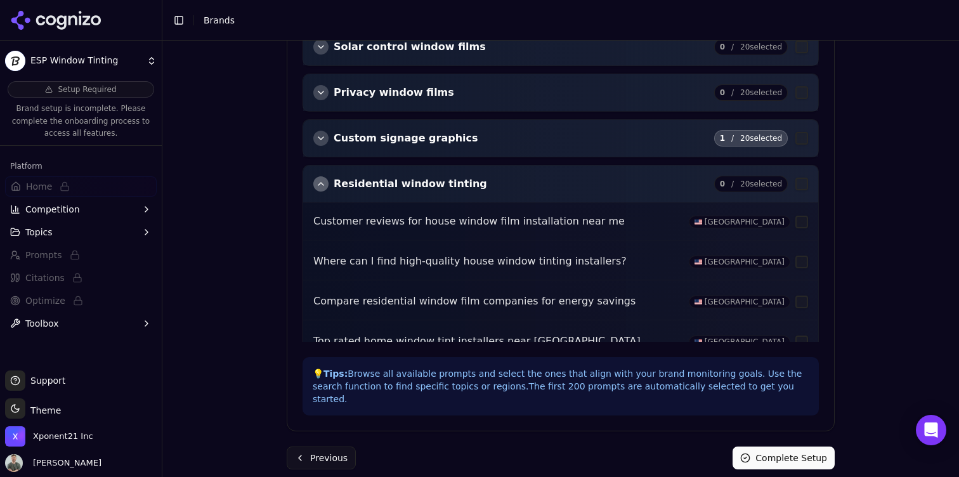
drag, startPoint x: 805, startPoint y: 266, endPoint x: 812, endPoint y: 266, distance: 7.6
click at [805, 266] on button "button" at bounding box center [801, 262] width 13 height 13
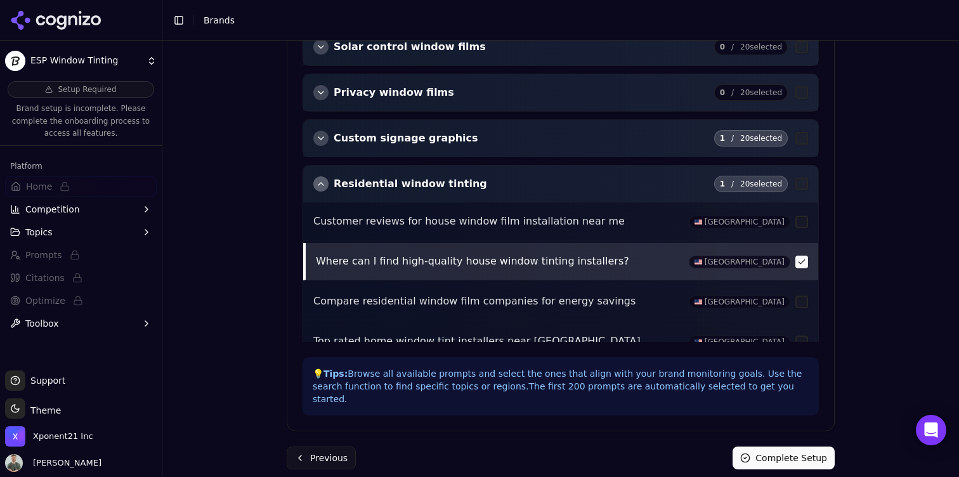
drag, startPoint x: 807, startPoint y: 441, endPoint x: 550, endPoint y: 127, distance: 405.5
click at [807, 446] on button "Complete Setup" at bounding box center [783, 457] width 102 height 23
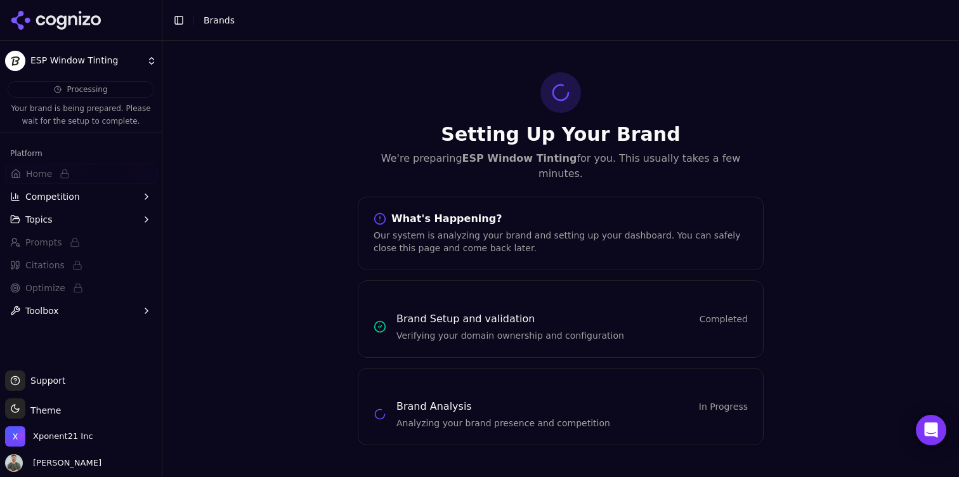
scroll to position [0, 0]
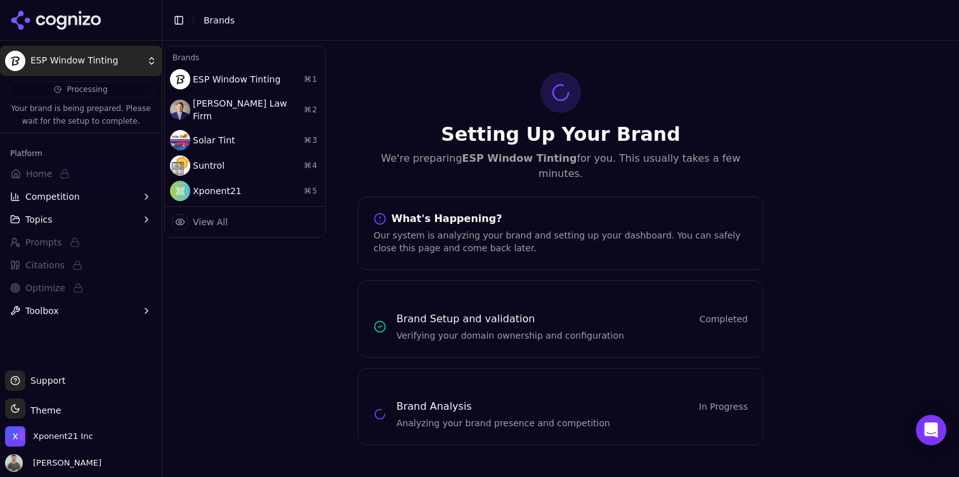
click at [56, 63] on html "ESP Window Tinting Processing Your brand is being prepared. Please wait for the…" at bounding box center [479, 238] width 959 height 477
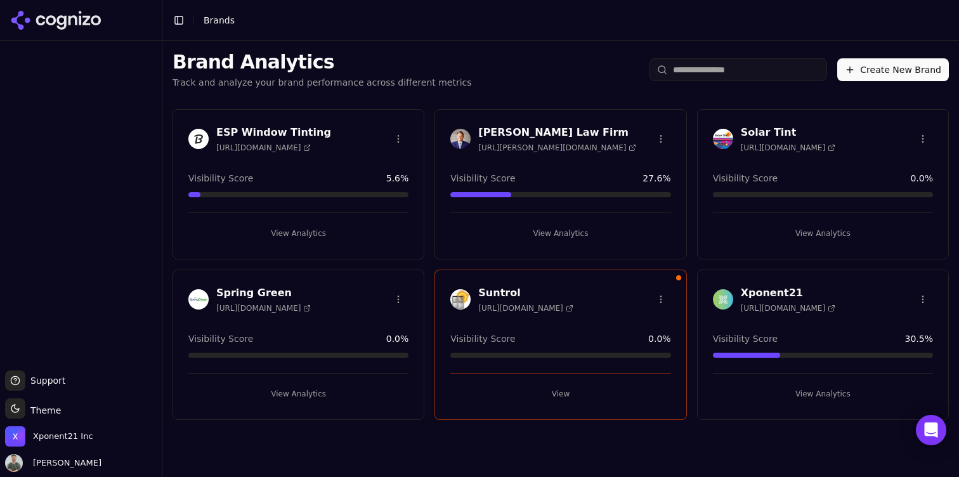
click at [563, 394] on button "View" at bounding box center [560, 394] width 220 height 20
click at [776, 194] on div at bounding box center [823, 194] width 220 height 5
click at [819, 232] on button "View Analytics" at bounding box center [823, 233] width 220 height 20
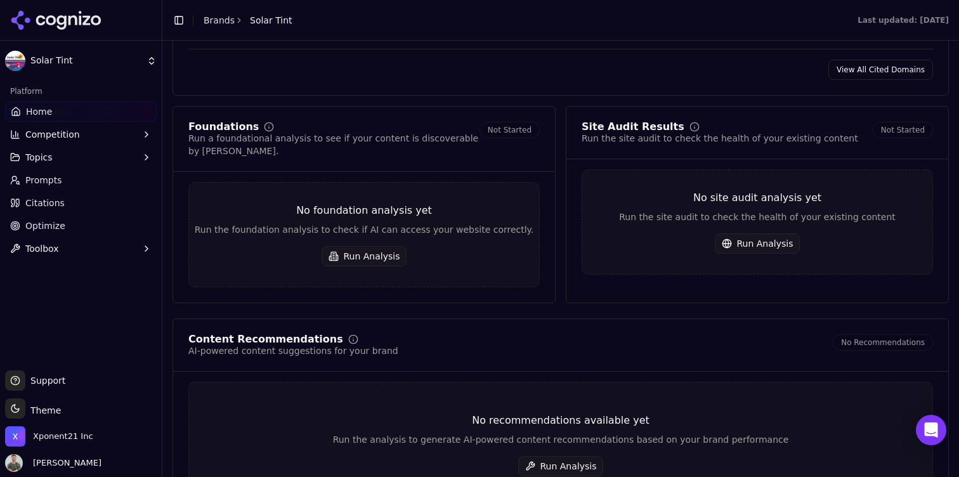
scroll to position [1676, 0]
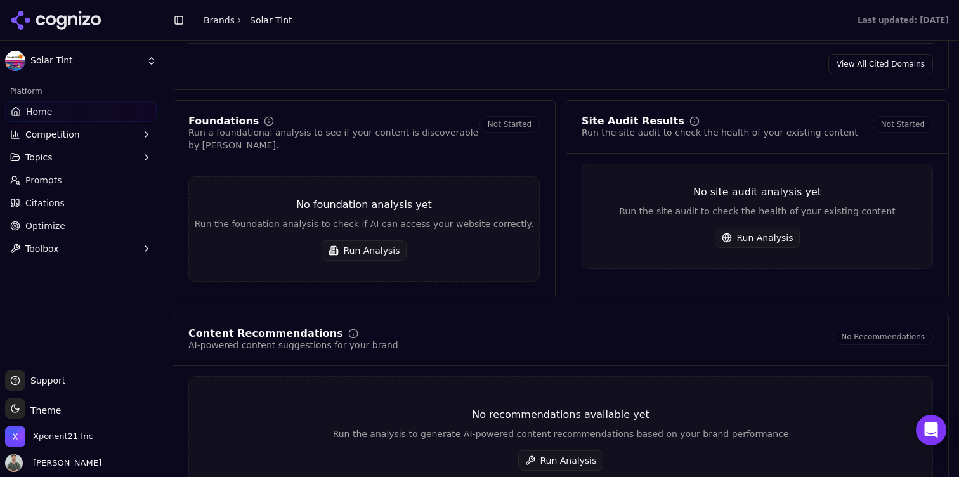
click at [372, 244] on button "Run Analysis" at bounding box center [364, 250] width 86 height 20
click at [763, 246] on button "Run Analysis" at bounding box center [758, 238] width 86 height 20
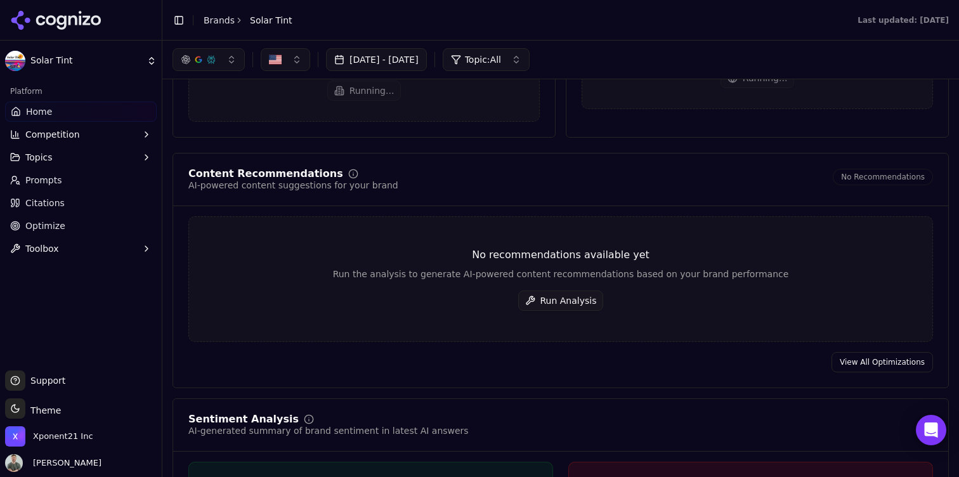
click at [569, 269] on div "Run the analysis to generate AI-powered content recommendations based on your b…" at bounding box center [560, 274] width 743 height 13
click at [581, 295] on button "Run Analysis" at bounding box center [561, 300] width 86 height 20
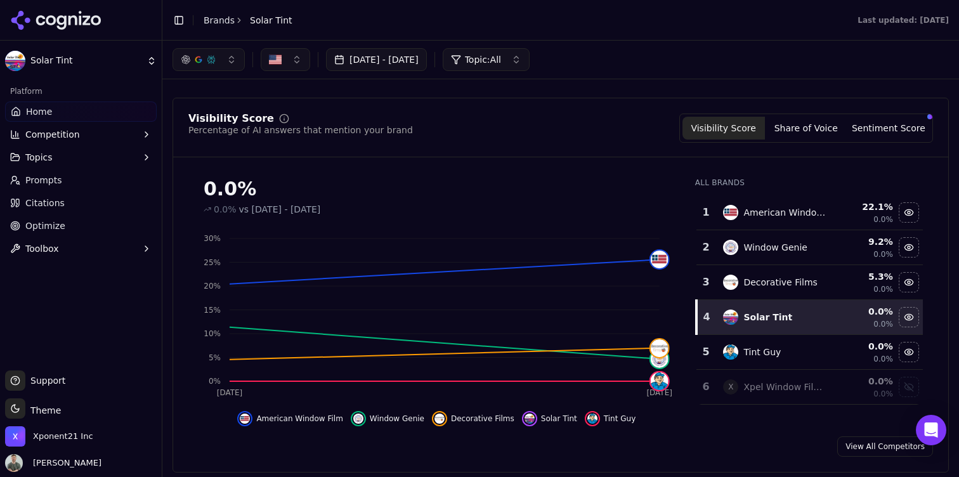
scroll to position [0, 0]
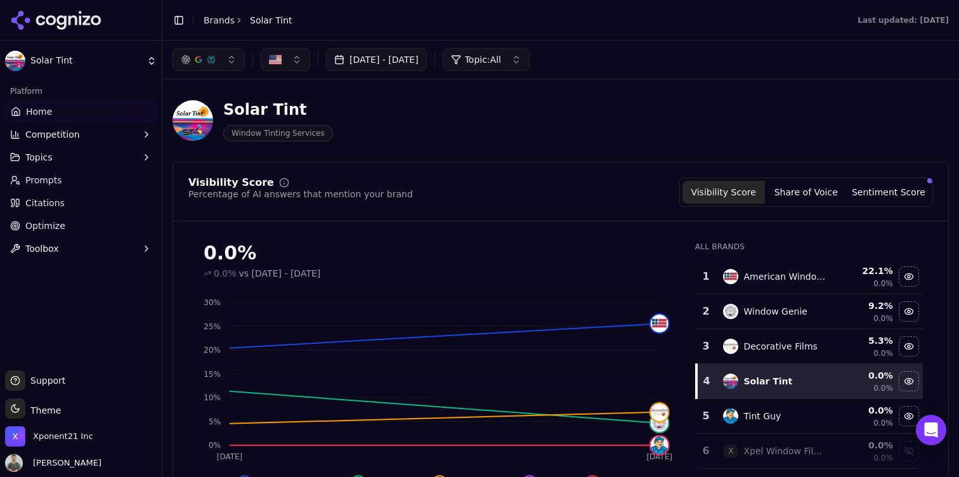
click at [460, 152] on header "Solar Tint Window Tinting Services" at bounding box center [560, 125] width 776 height 72
